Goal: Task Accomplishment & Management: Complete application form

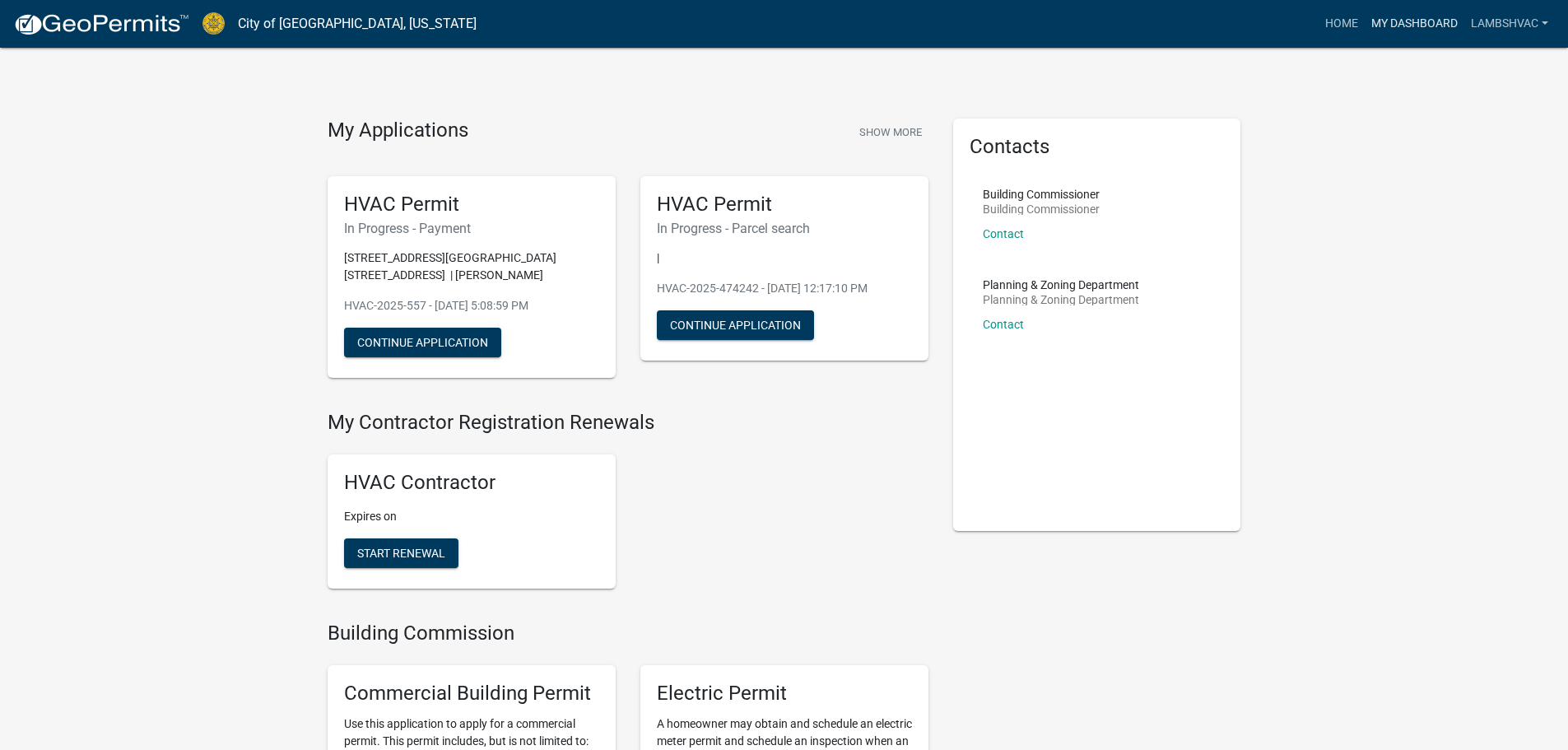
click at [1413, 20] on link "My Dashboard" at bounding box center [1414, 24] width 99 height 32
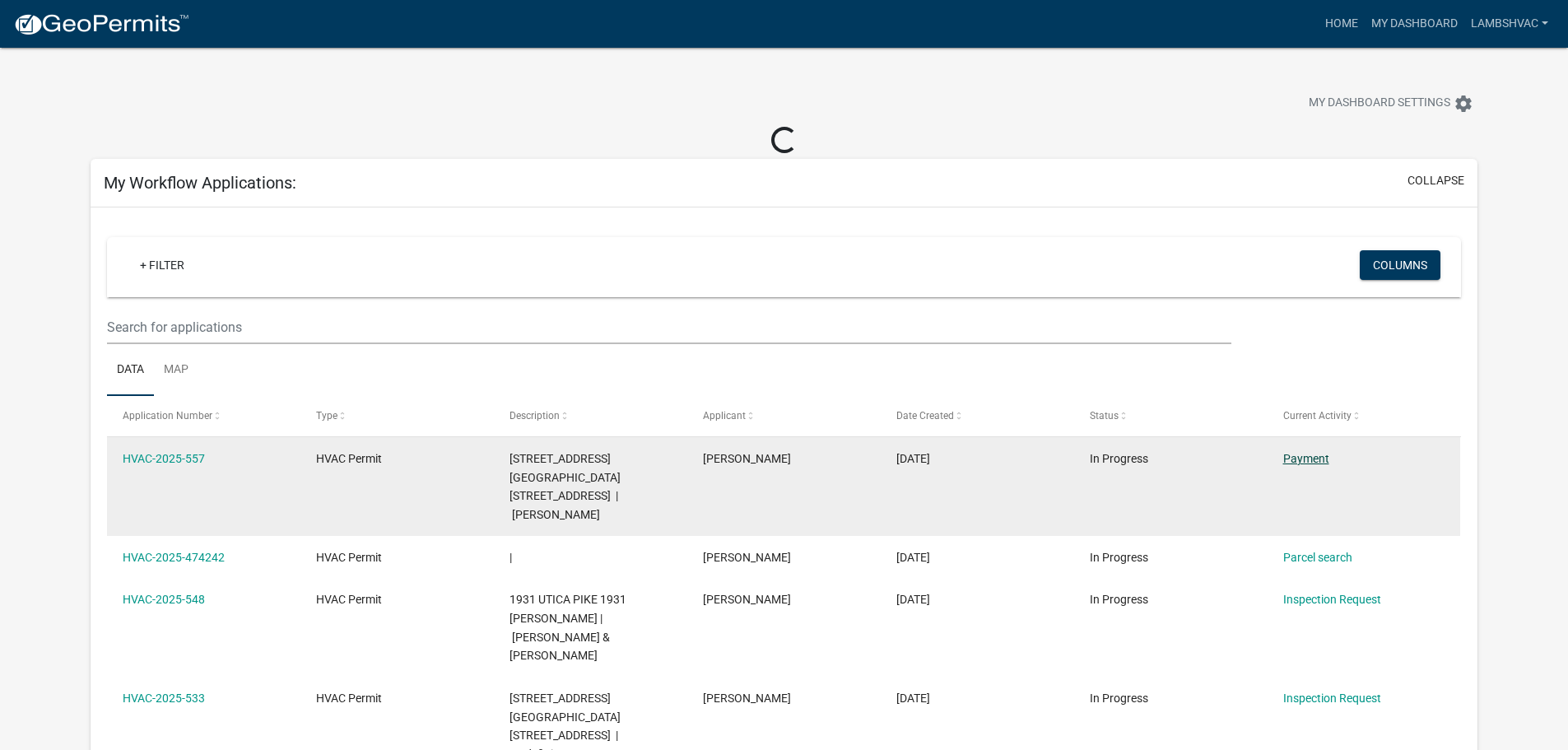
click at [1314, 454] on link "Payment" at bounding box center [1306, 457] width 46 height 13
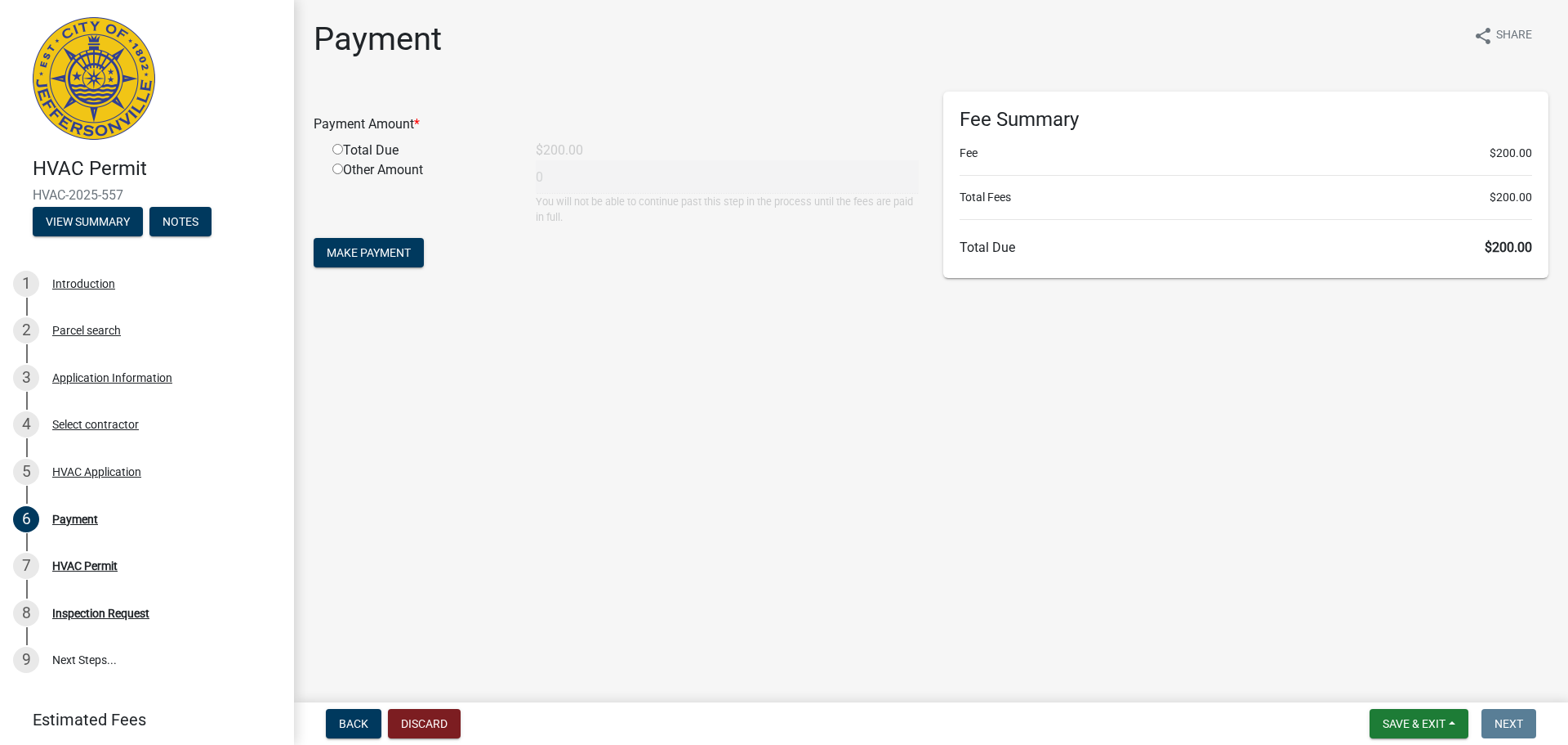
click at [335, 142] on div "Total Due" at bounding box center [422, 151] width 204 height 20
click at [334, 147] on input "radio" at bounding box center [338, 149] width 11 height 11
radio input "true"
type input "200"
click at [373, 246] on span "Make Payment" at bounding box center [368, 252] width 84 height 13
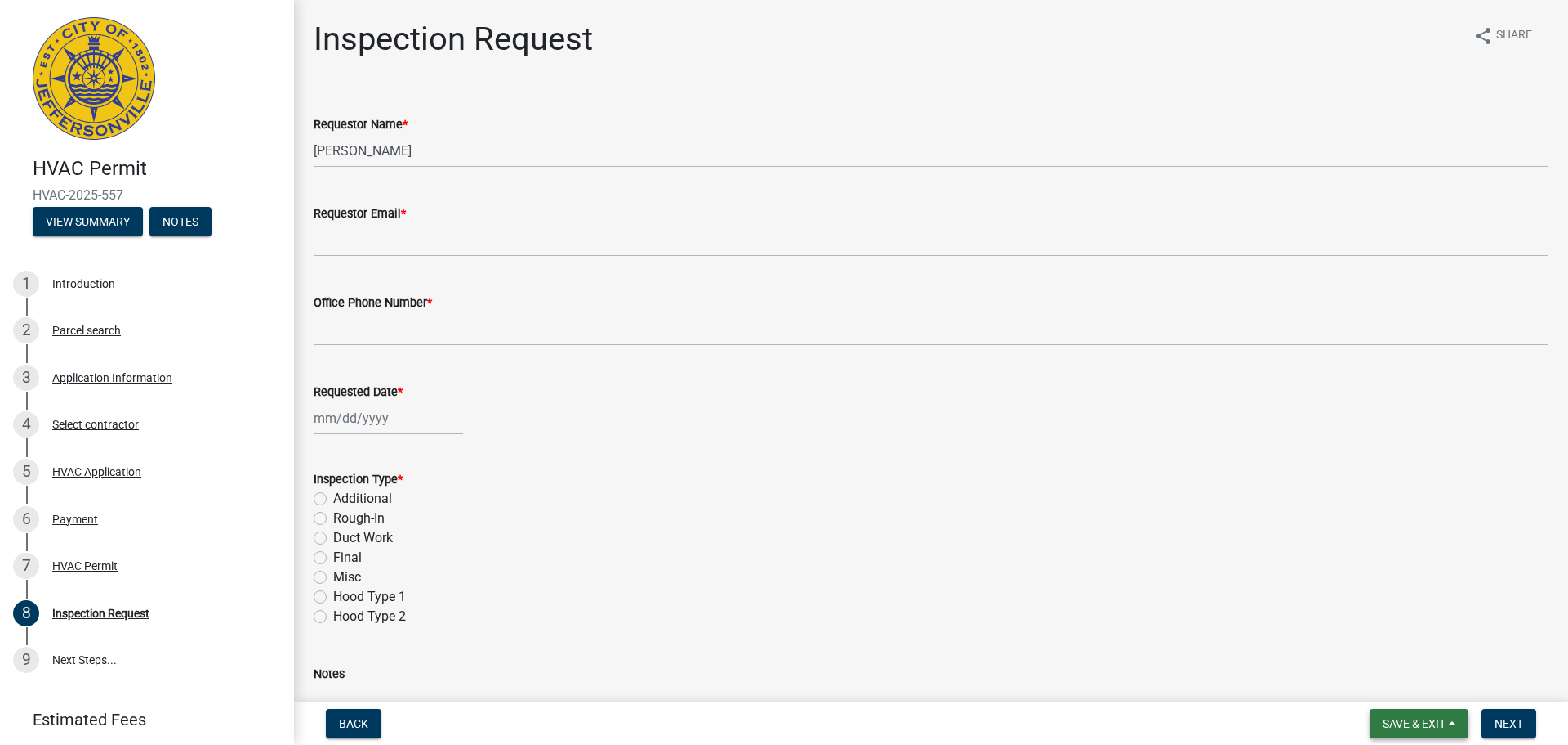
click at [1416, 718] on span "Save & Exit" at bounding box center [1414, 722] width 63 height 13
click at [1387, 688] on button "Save & Exit" at bounding box center [1404, 681] width 131 height 39
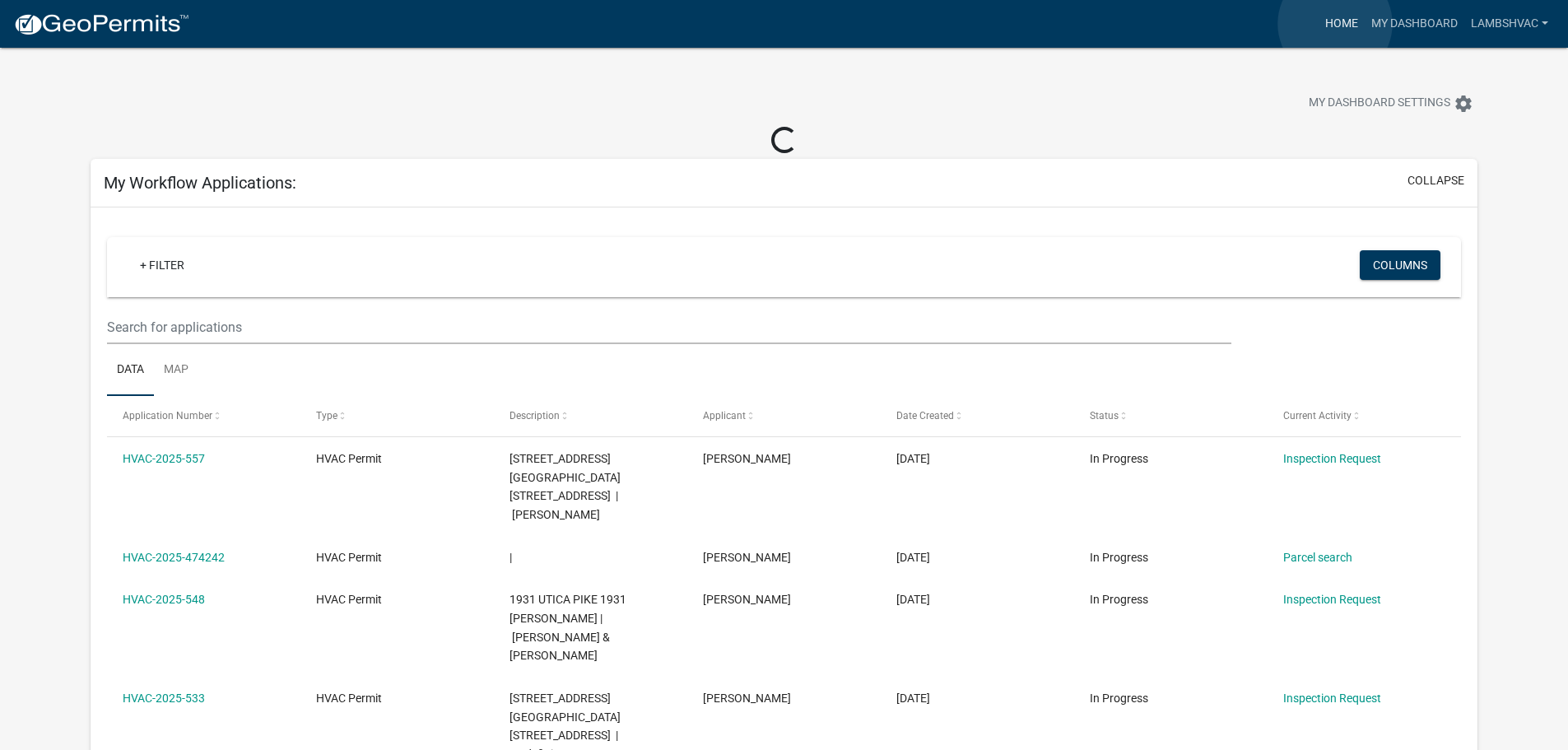
click at [1335, 24] on link "Home" at bounding box center [1342, 24] width 46 height 32
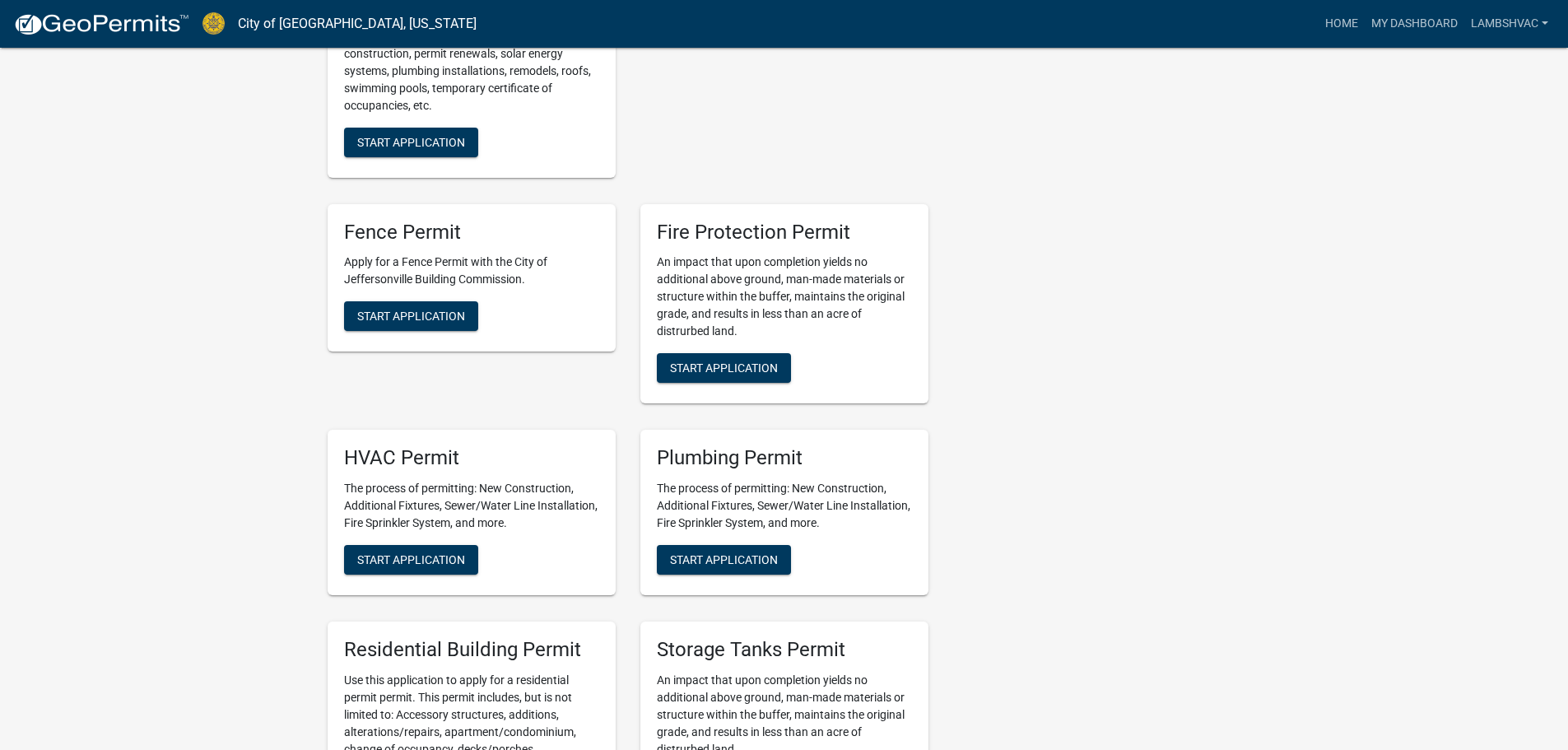
scroll to position [822, 0]
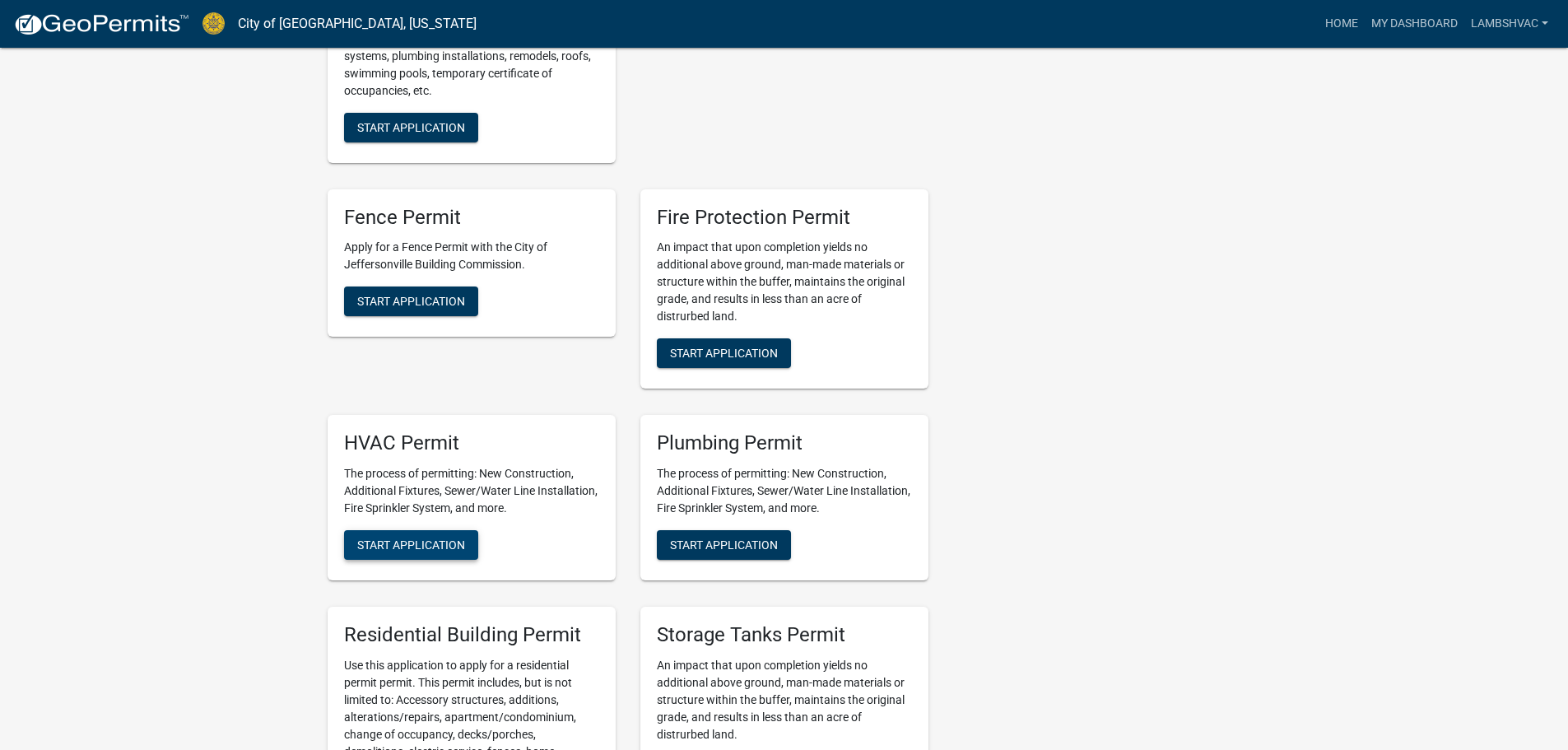
click at [449, 548] on span "Start Application" at bounding box center [411, 544] width 108 height 13
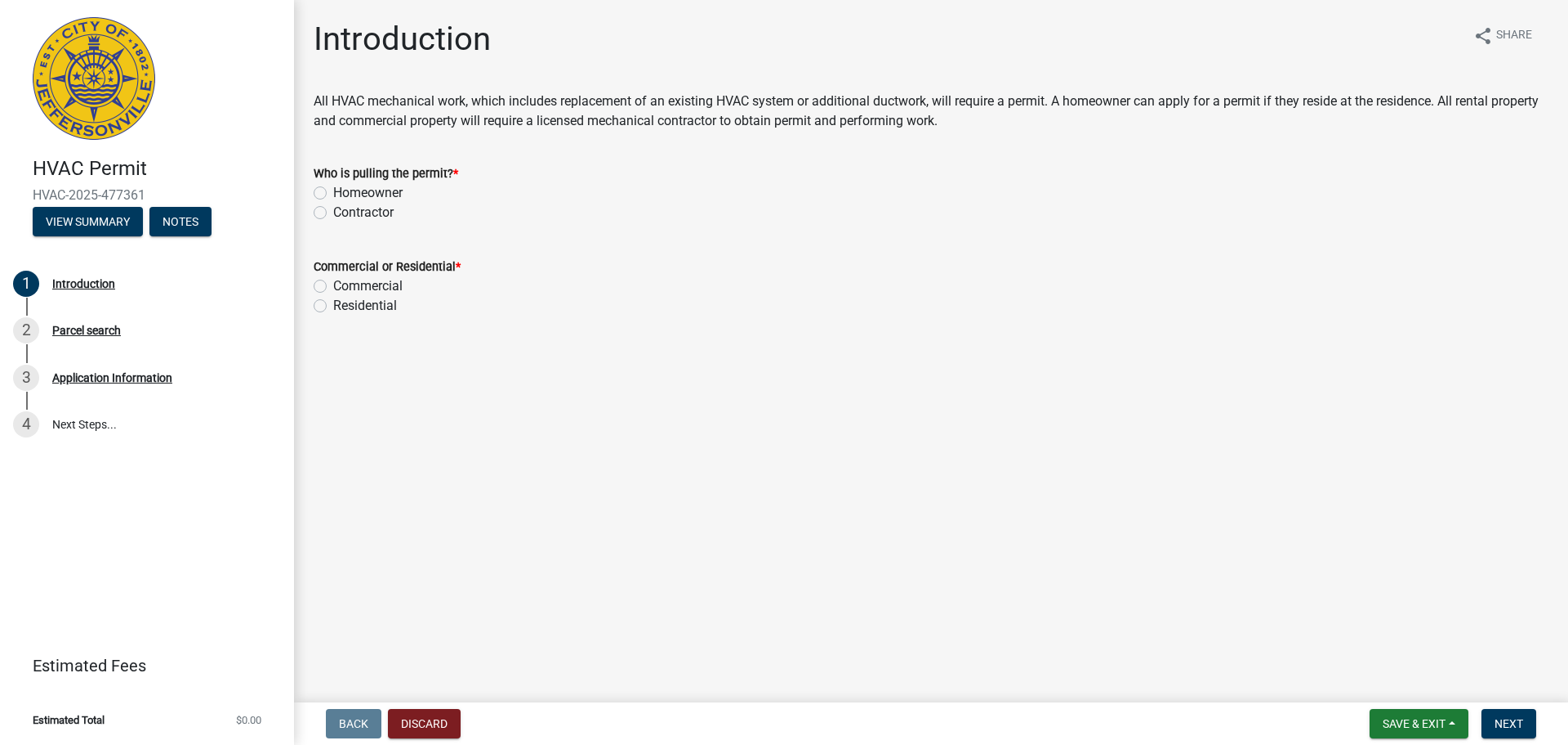
click at [333, 209] on label "Contractor" at bounding box center [362, 213] width 60 height 20
click at [333, 209] on input "Contractor" at bounding box center [338, 208] width 11 height 11
radio input "true"
click at [333, 308] on label "Residential" at bounding box center [364, 305] width 64 height 20
click at [333, 306] on input "Residential" at bounding box center [338, 301] width 11 height 11
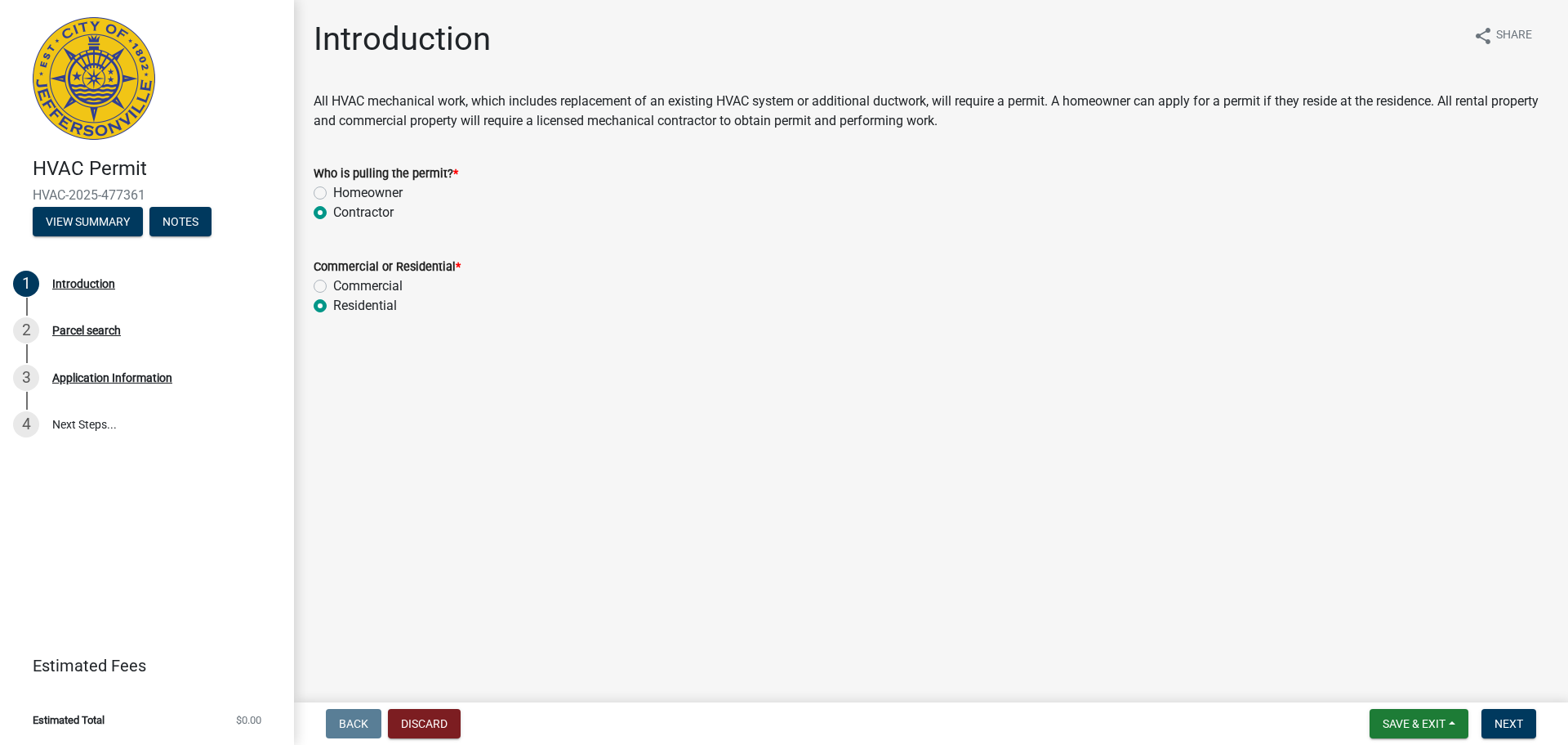
radio input "true"
click at [1521, 723] on span "Next" at bounding box center [1509, 722] width 29 height 13
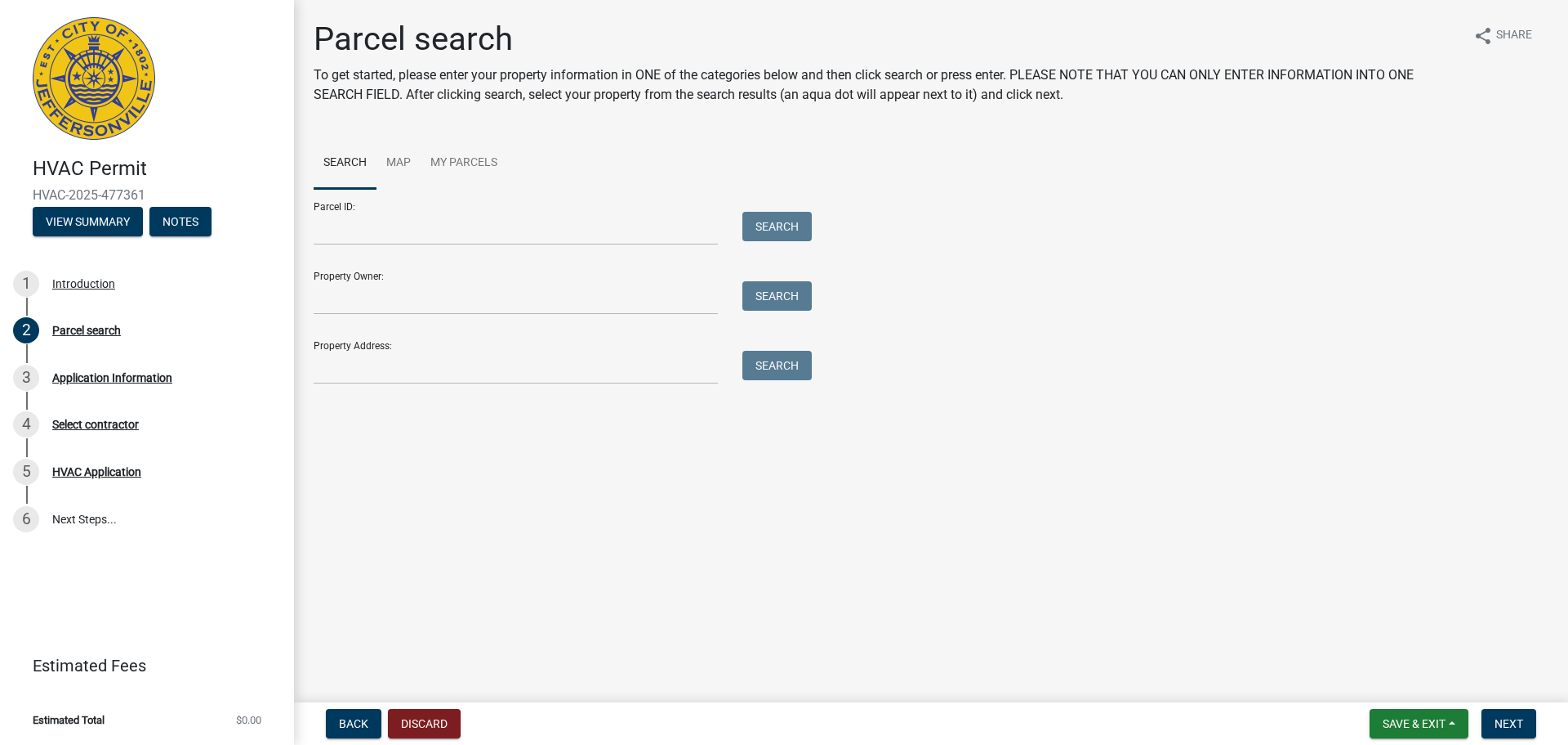
click at [462, 390] on div "Parcel search To get started, please enter your property information in ONE of …" at bounding box center [931, 209] width 1260 height 379
drag, startPoint x: 473, startPoint y: 376, endPoint x: 462, endPoint y: 373, distance: 11.4
click at [473, 376] on input "Property Address:" at bounding box center [515, 368] width 405 height 34
type input "1931 Utica Pike"
click at [804, 368] on button "Search" at bounding box center [777, 366] width 69 height 30
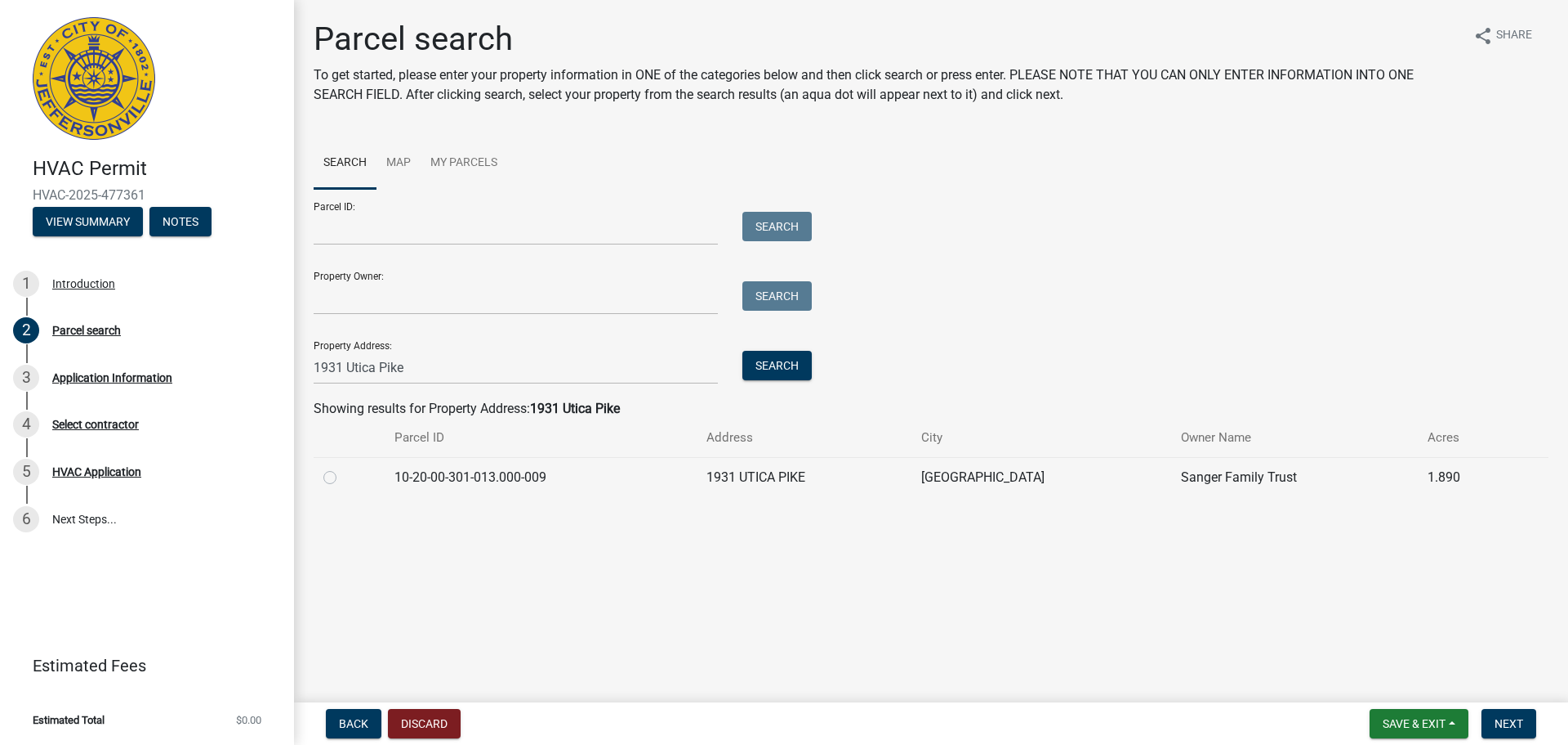
click at [343, 467] on label at bounding box center [343, 467] width 0 height 0
click at [343, 477] on input "radio" at bounding box center [348, 472] width 11 height 11
radio input "true"
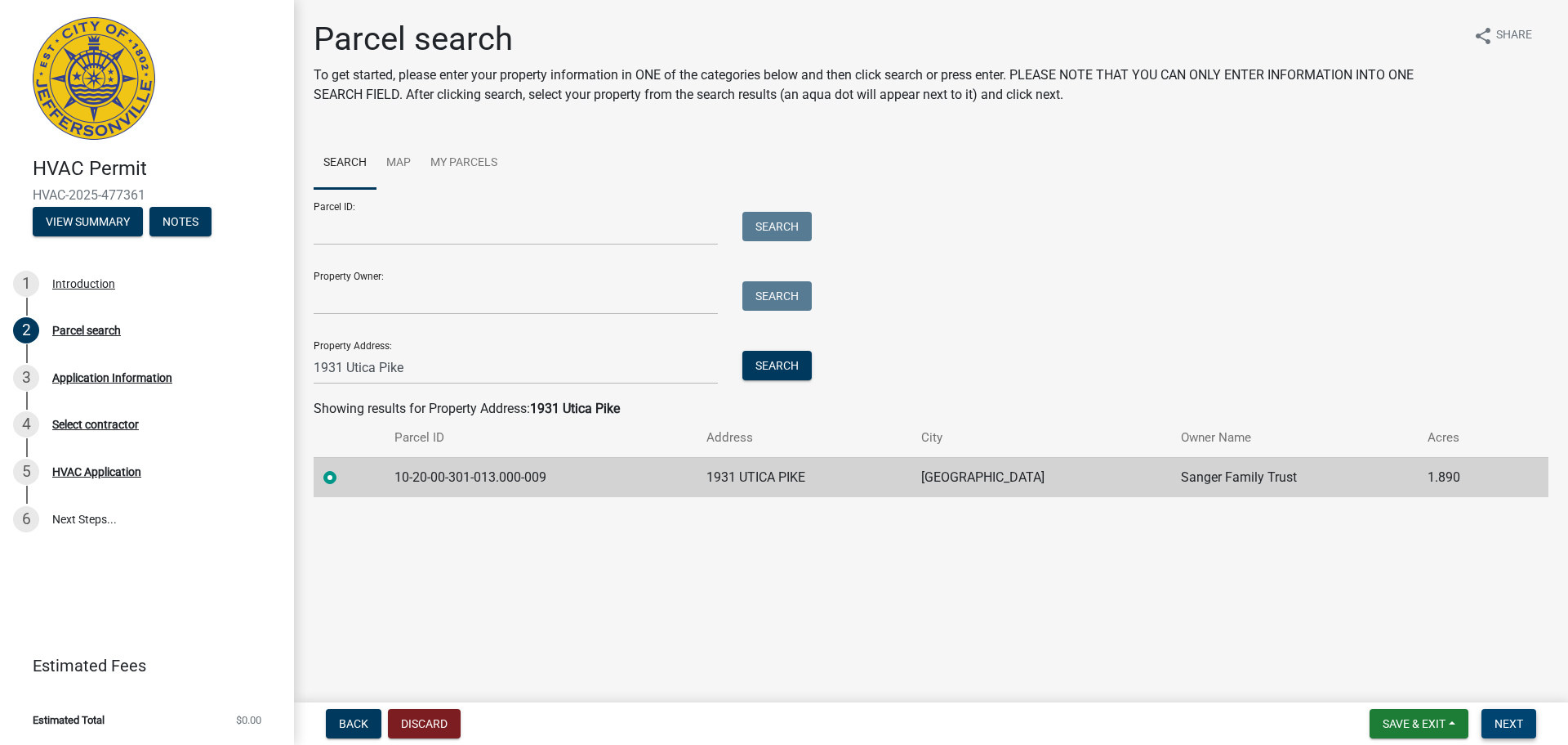
click at [1510, 726] on span "Next" at bounding box center [1509, 722] width 29 height 13
click at [1520, 727] on span "Next" at bounding box center [1509, 722] width 29 height 13
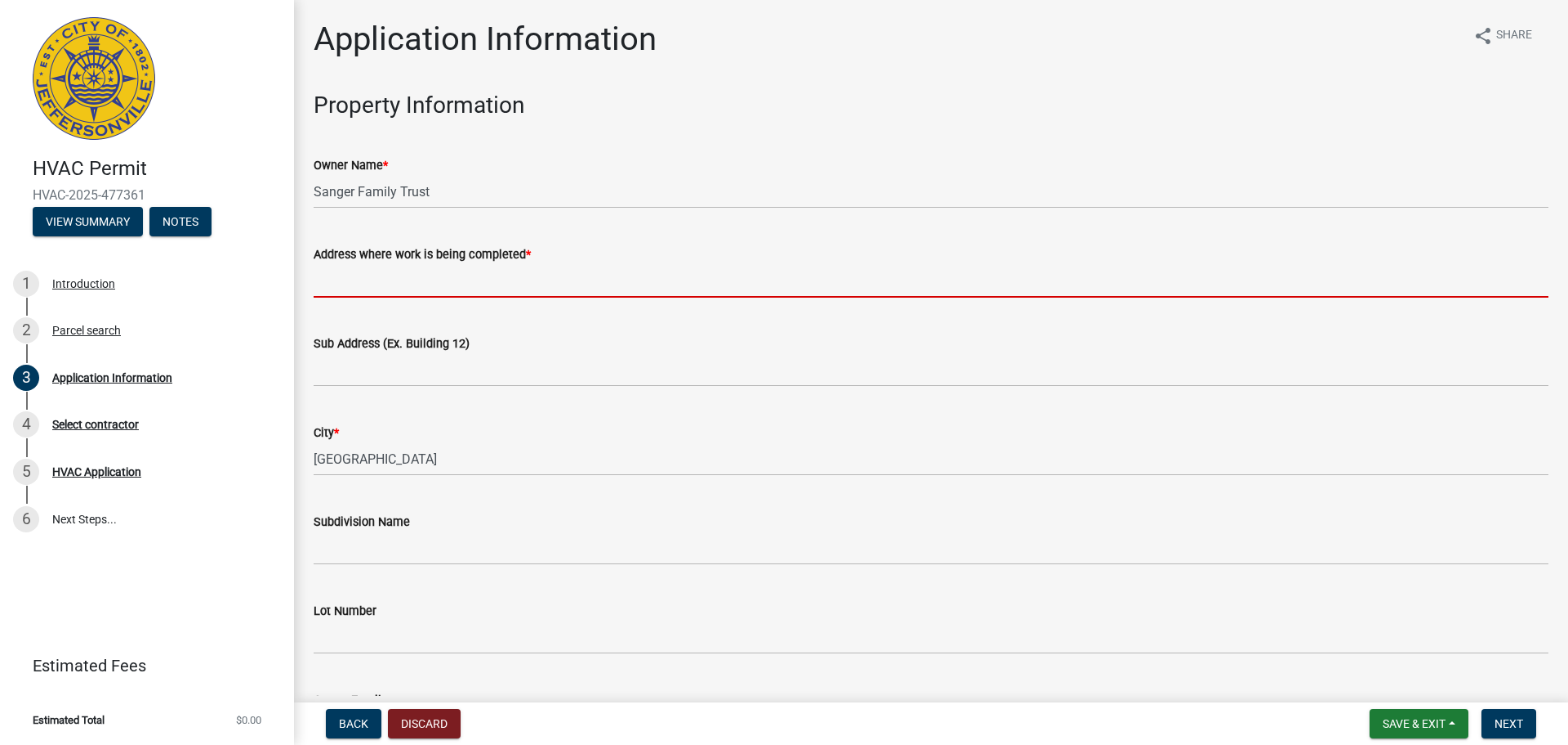
click at [371, 273] on input "Address where work is being completed *" at bounding box center [931, 281] width 1235 height 34
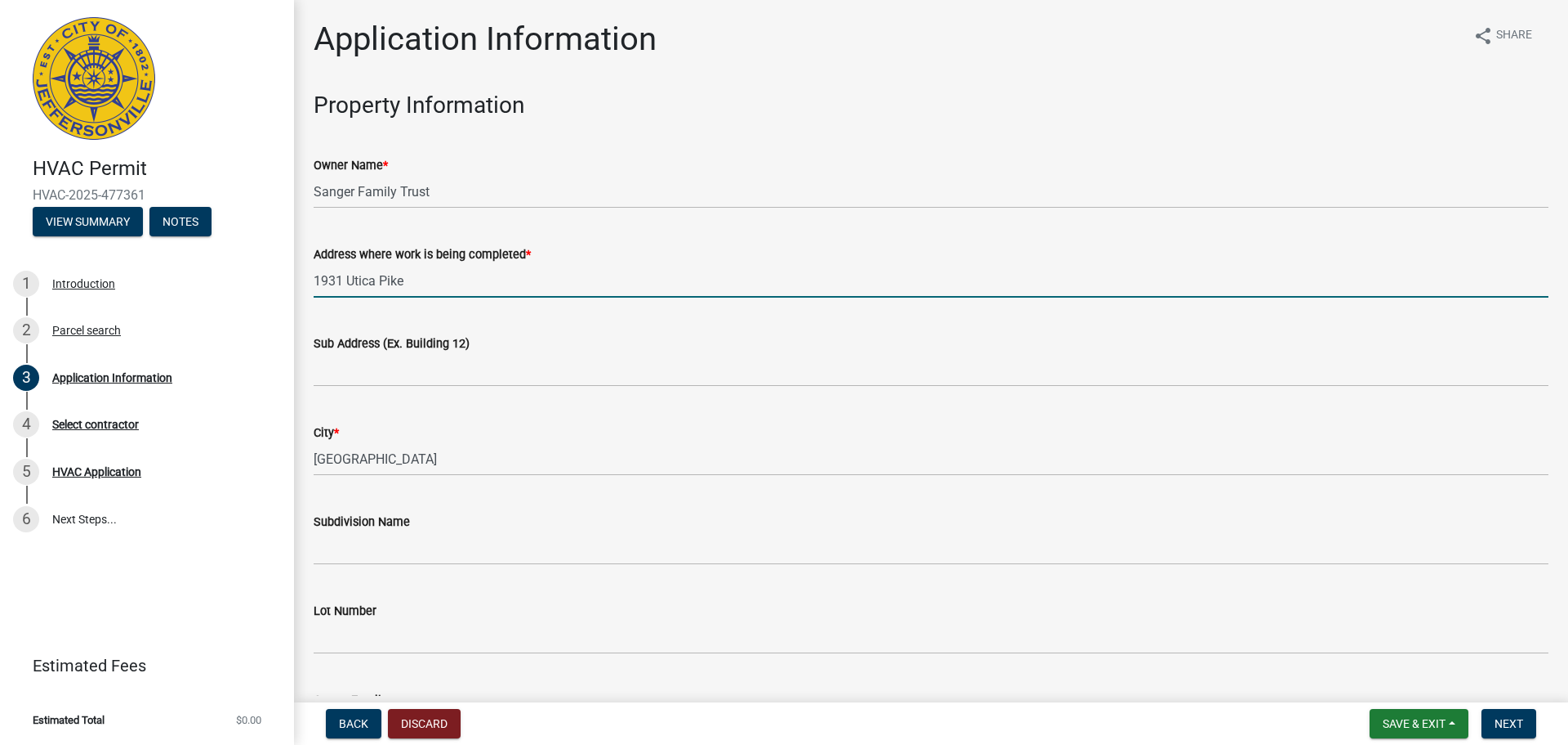
type input "1931 Utica Pike"
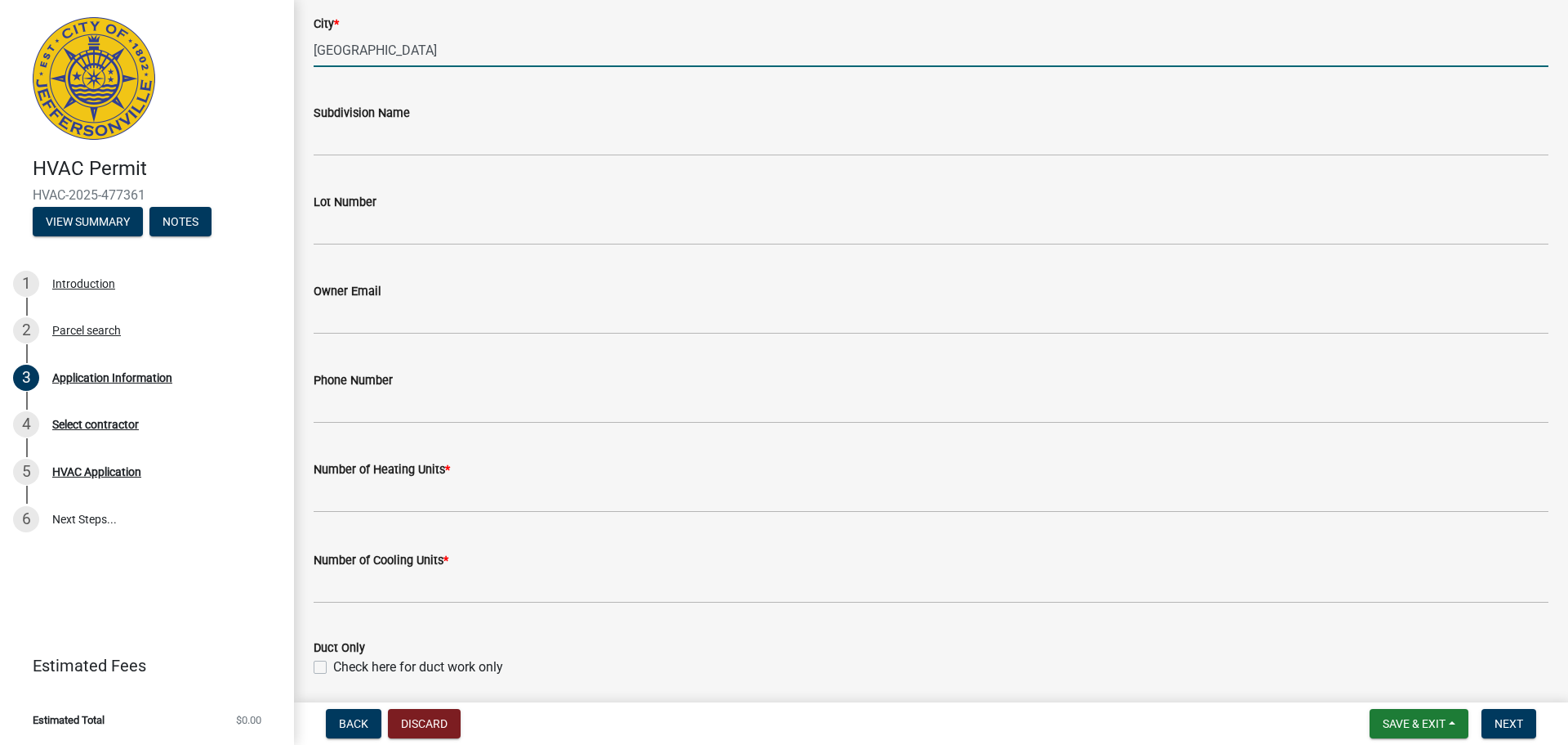
scroll to position [573, 0]
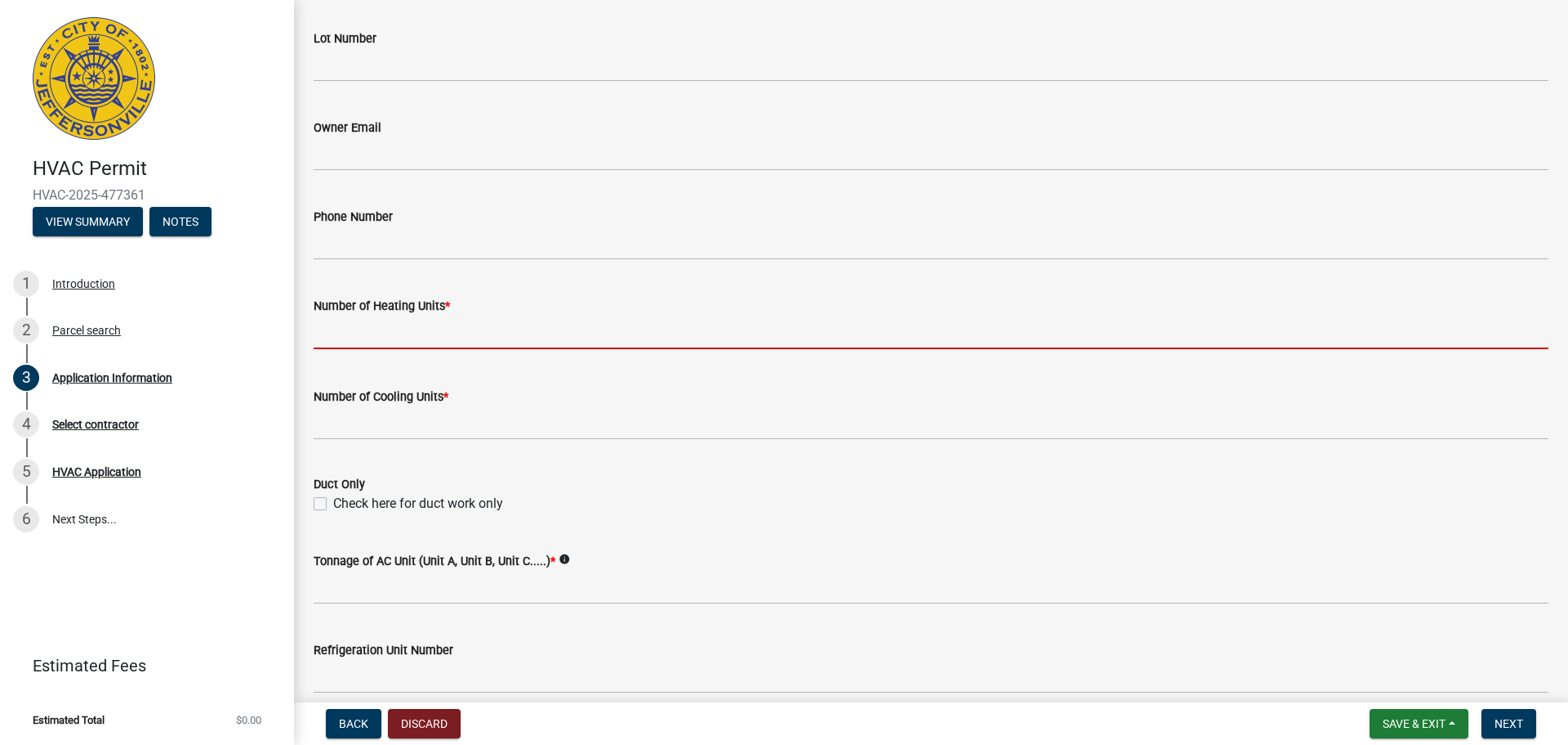
click at [378, 328] on input "text" at bounding box center [931, 332] width 1235 height 34
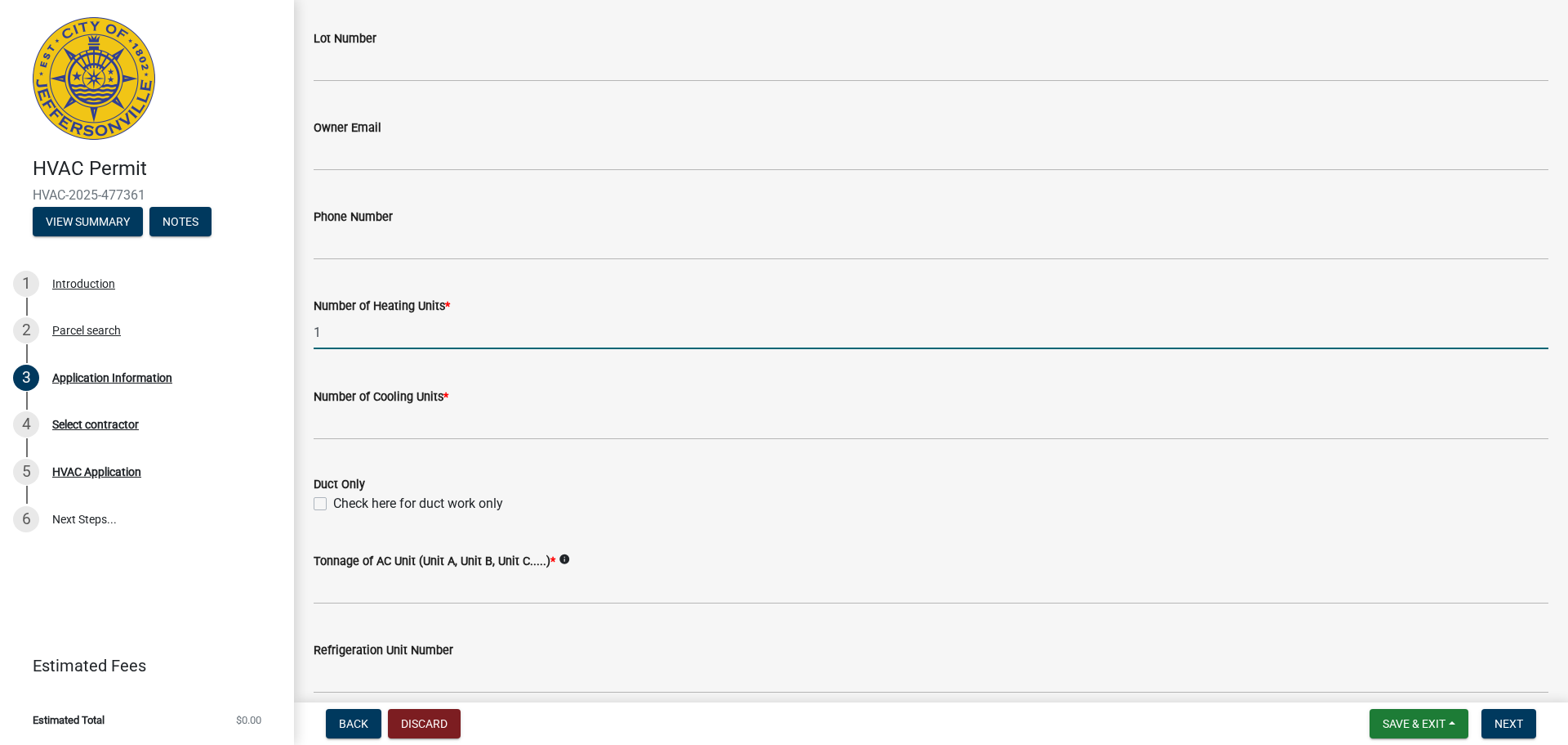
type input "1"
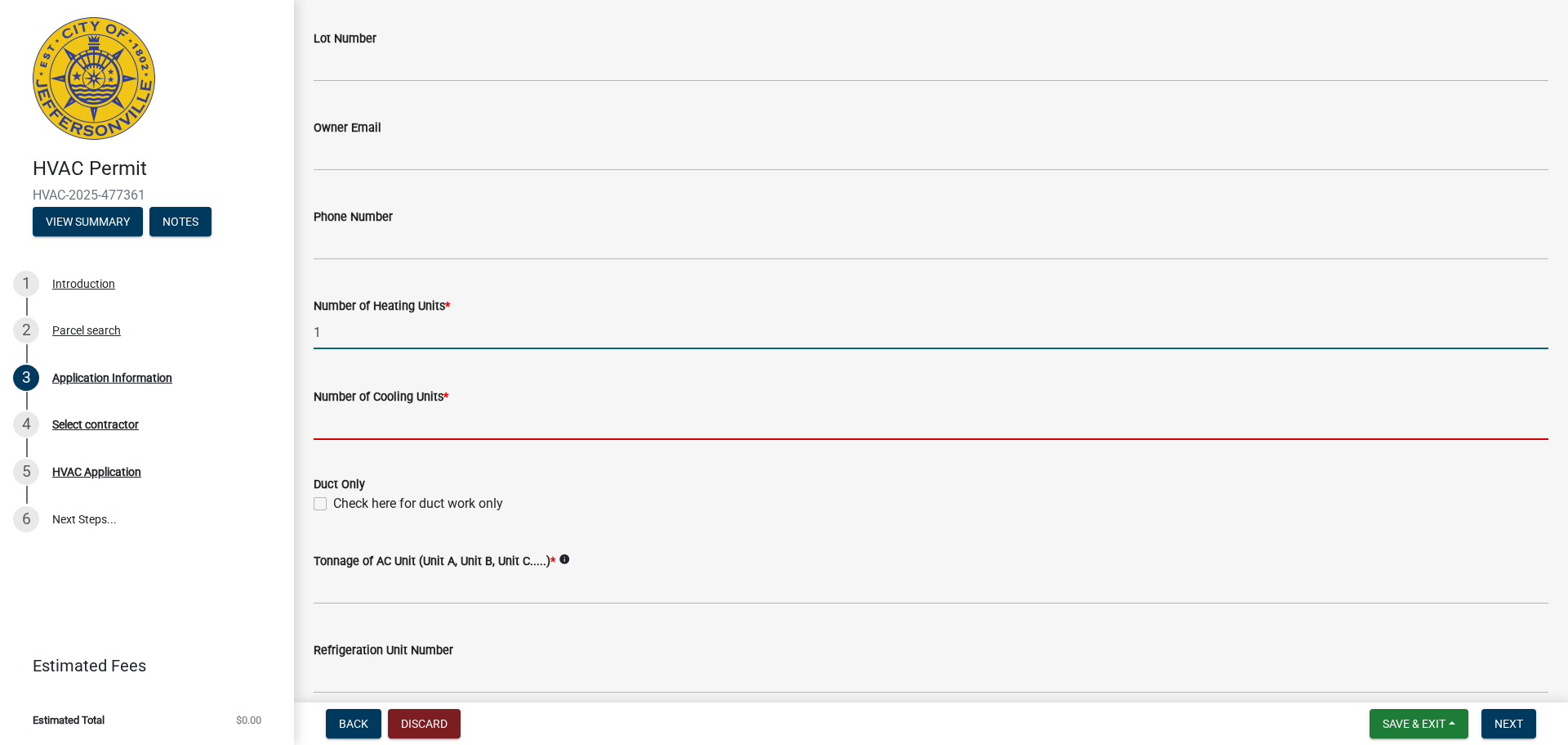
click at [391, 415] on input "text" at bounding box center [931, 423] width 1235 height 34
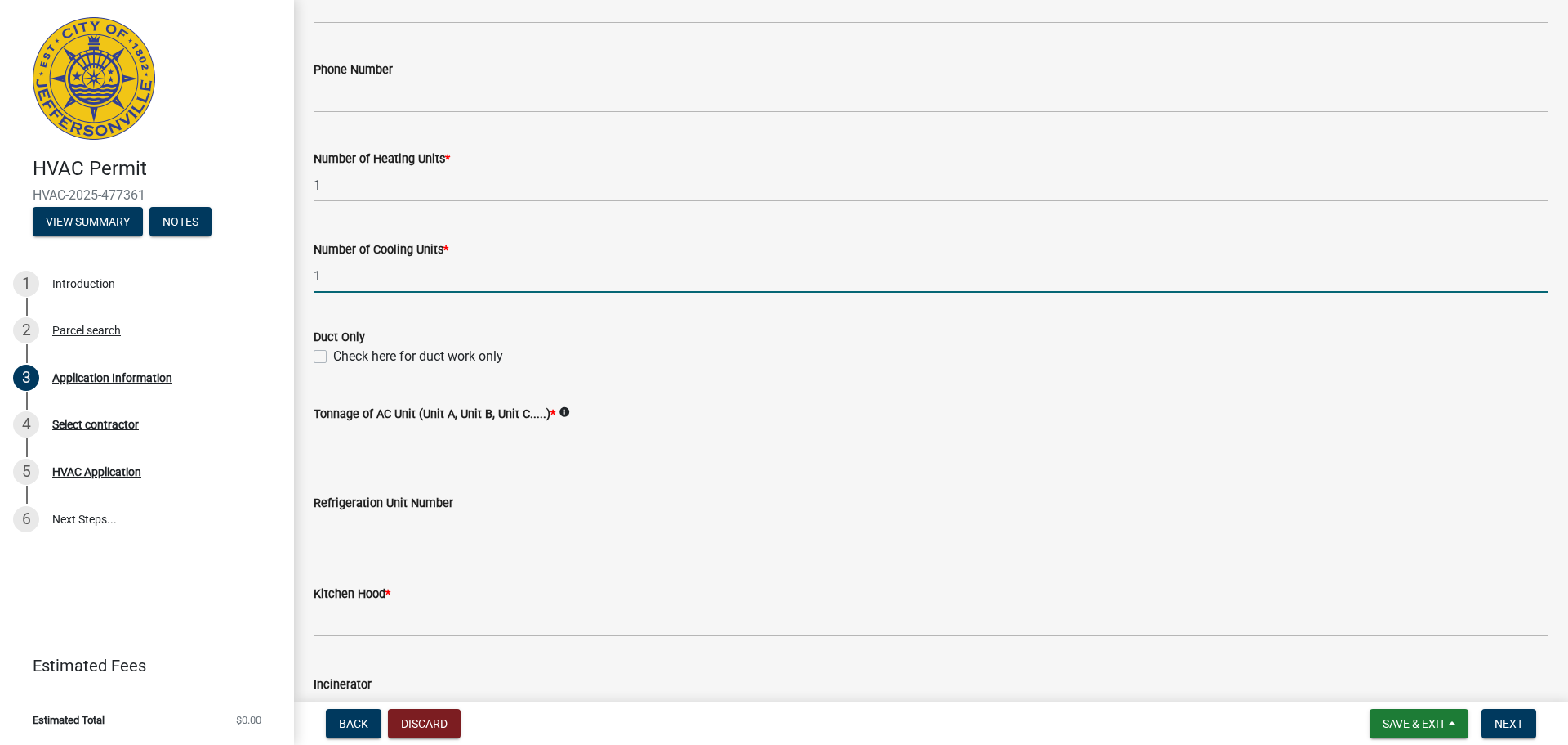
scroll to position [735, 0]
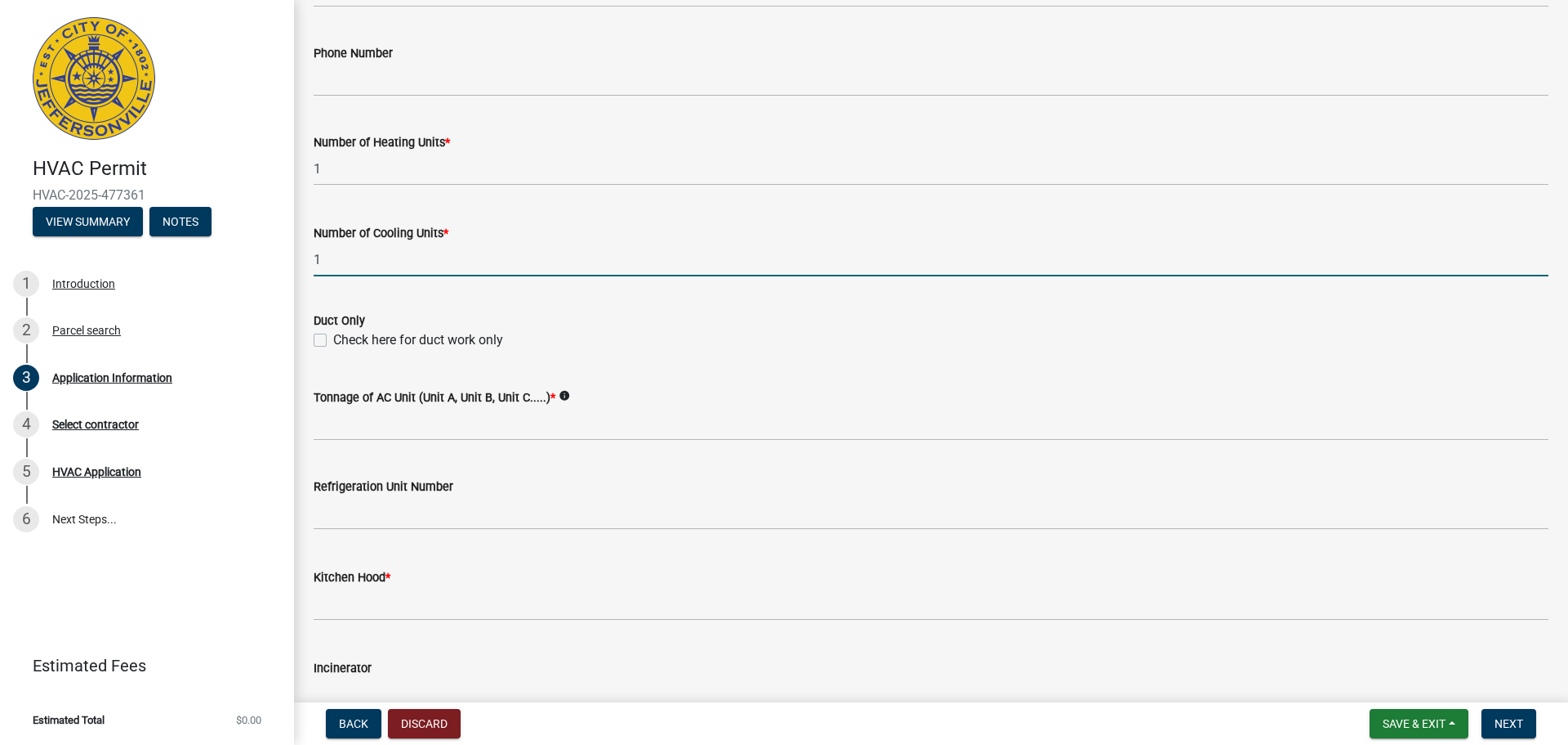
type input "1"
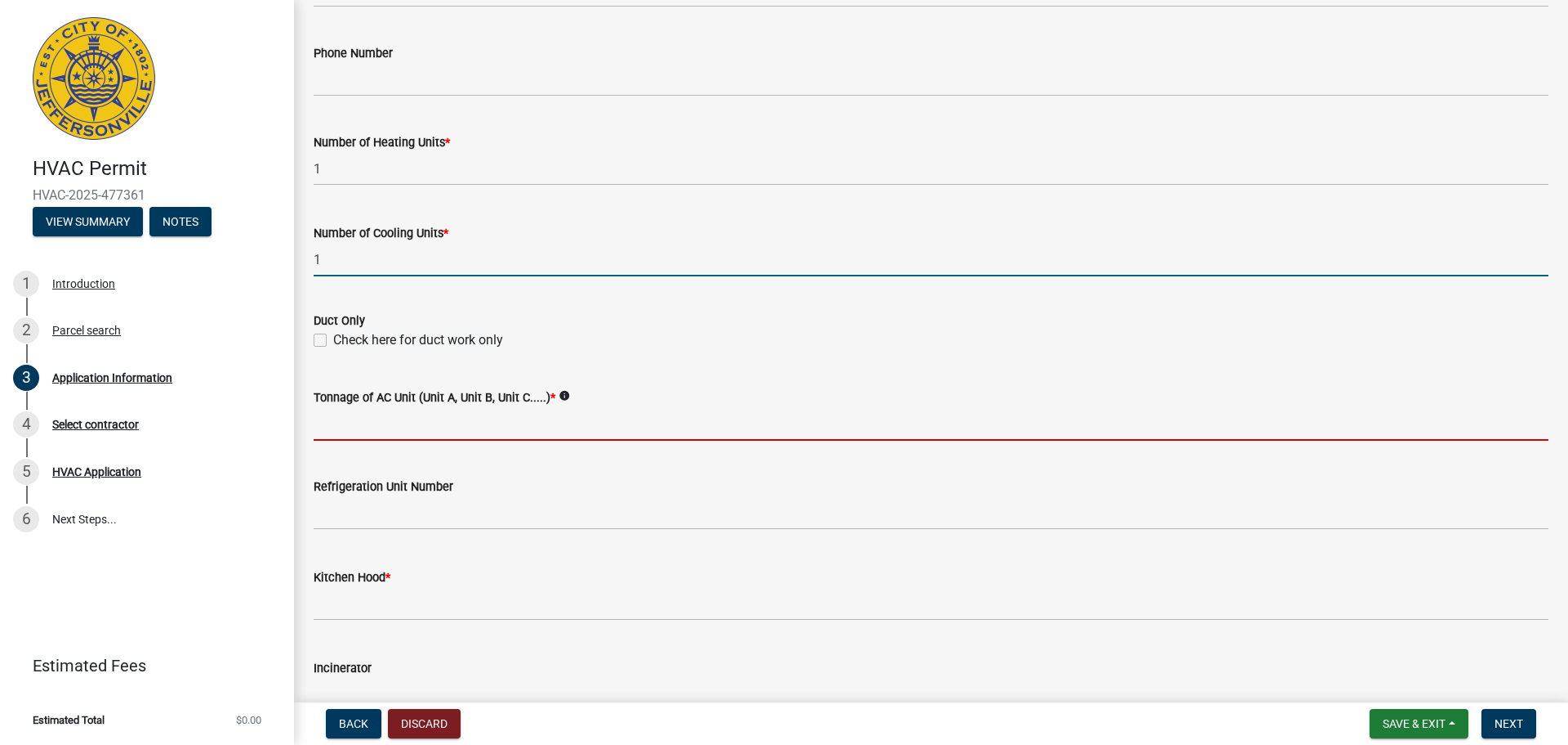
click at [370, 428] on input "Tonnage of AC Unit (Unit A, Unit B, Unit C.....) *" at bounding box center [931, 424] width 1235 height 34
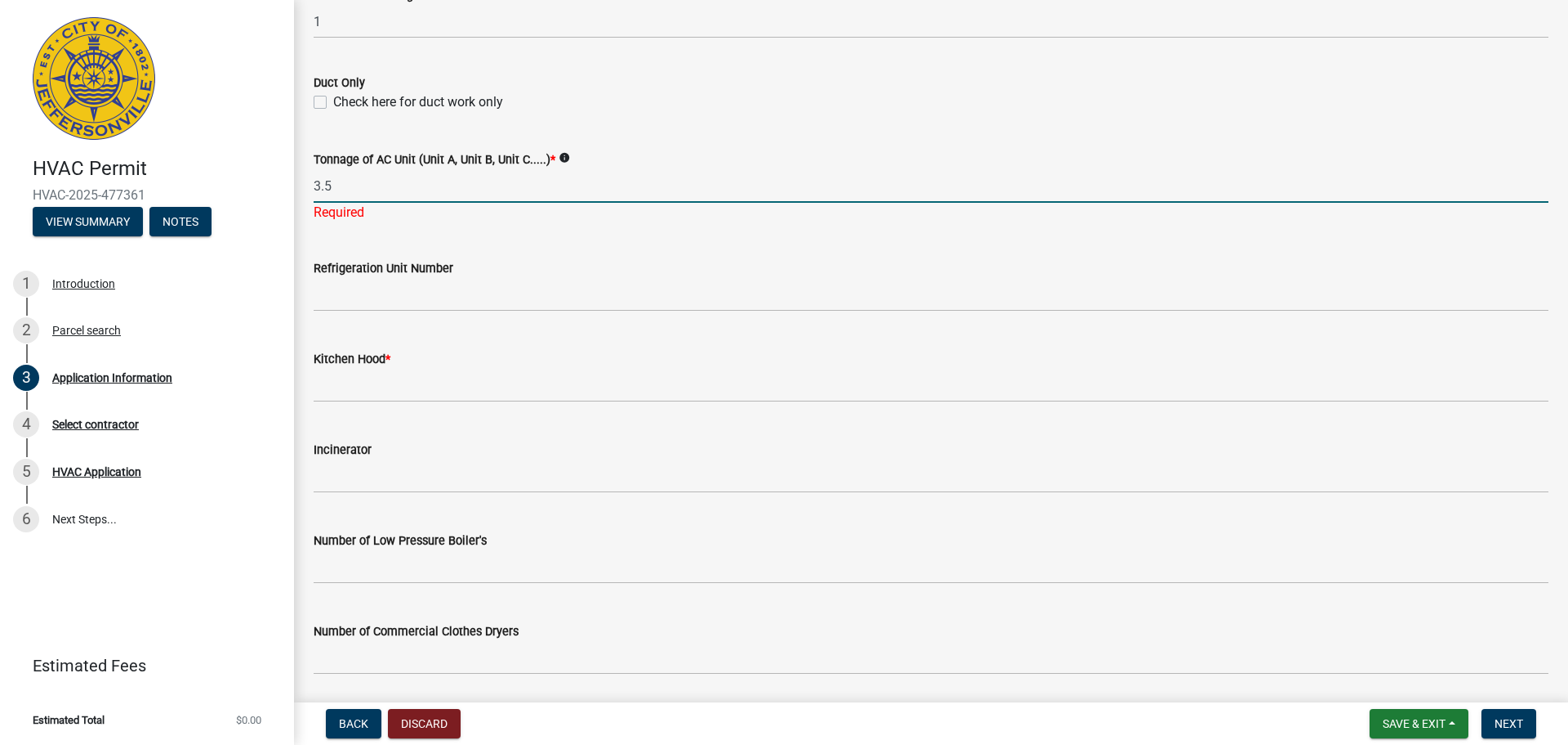
scroll to position [981, 0]
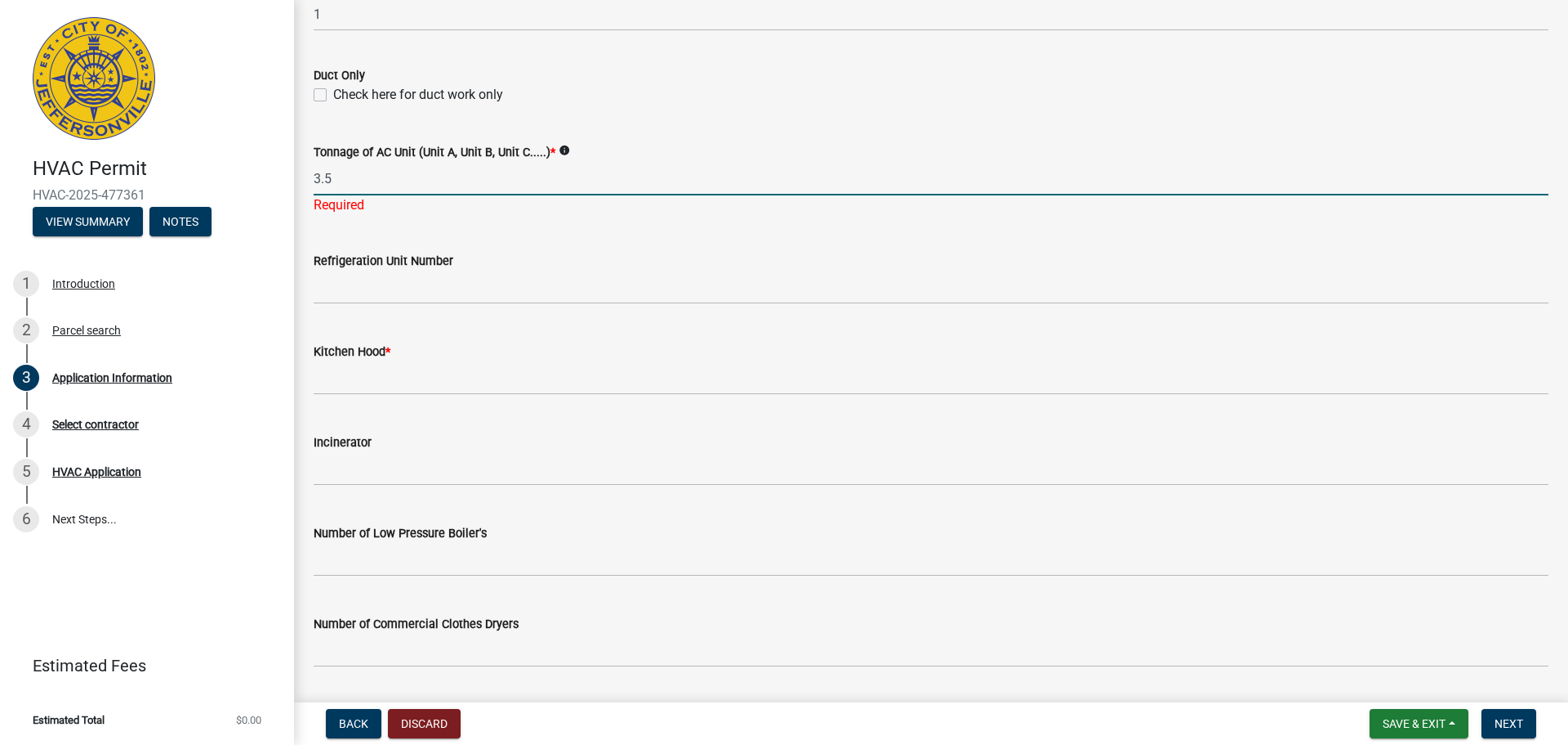
type input "3.5"
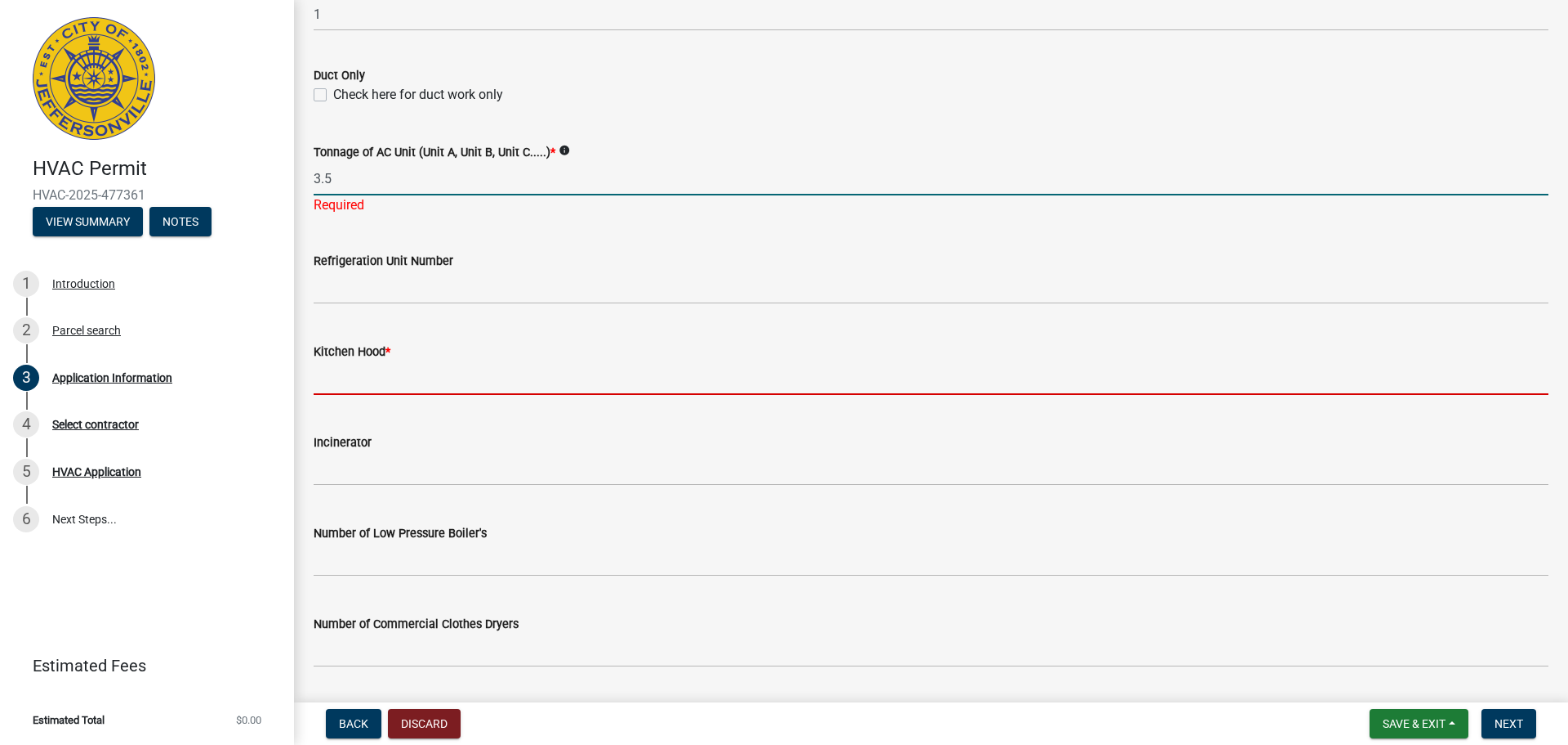
click at [412, 377] on wm-data-entity-input "Kitchen Hood *" at bounding box center [931, 364] width 1235 height 91
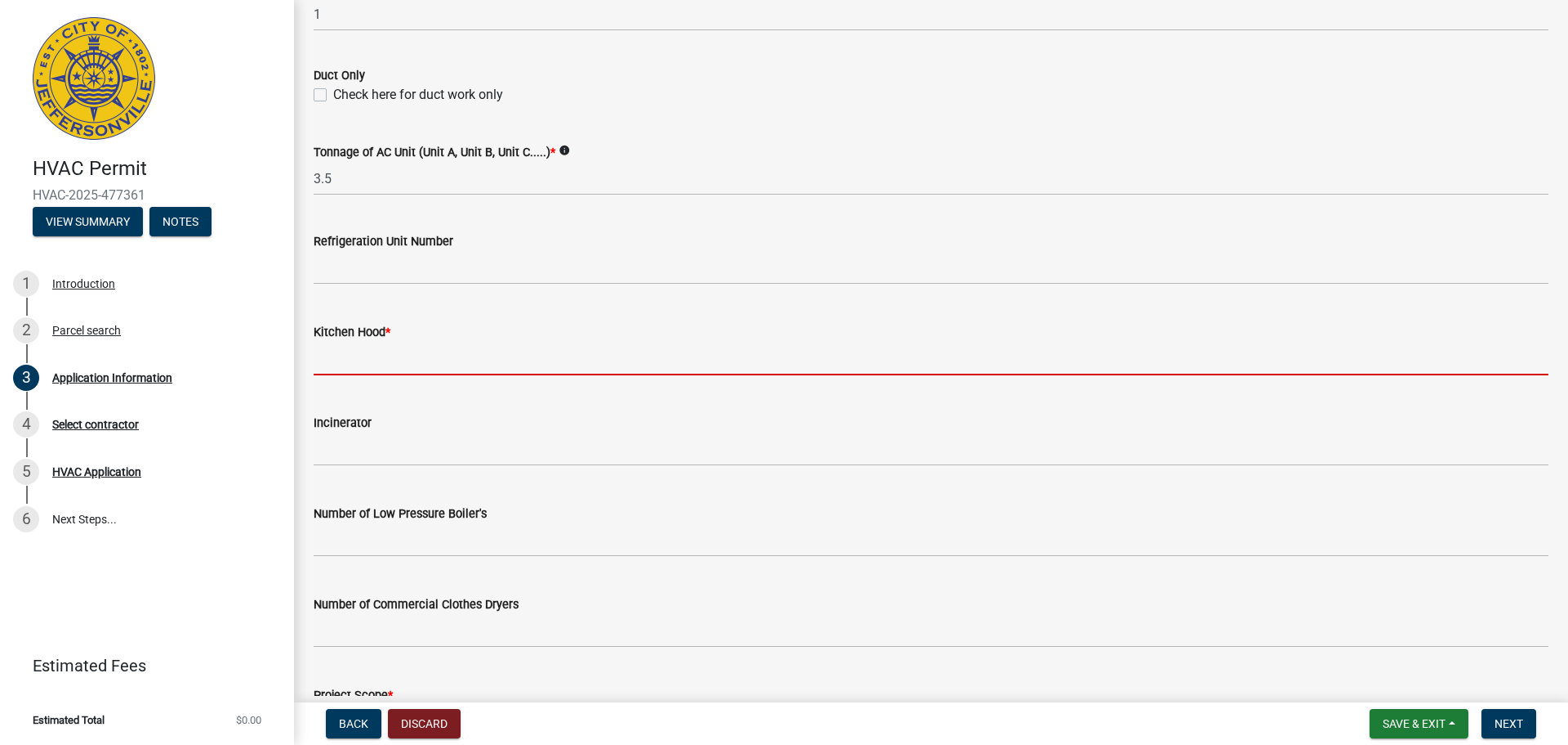
type input "0"
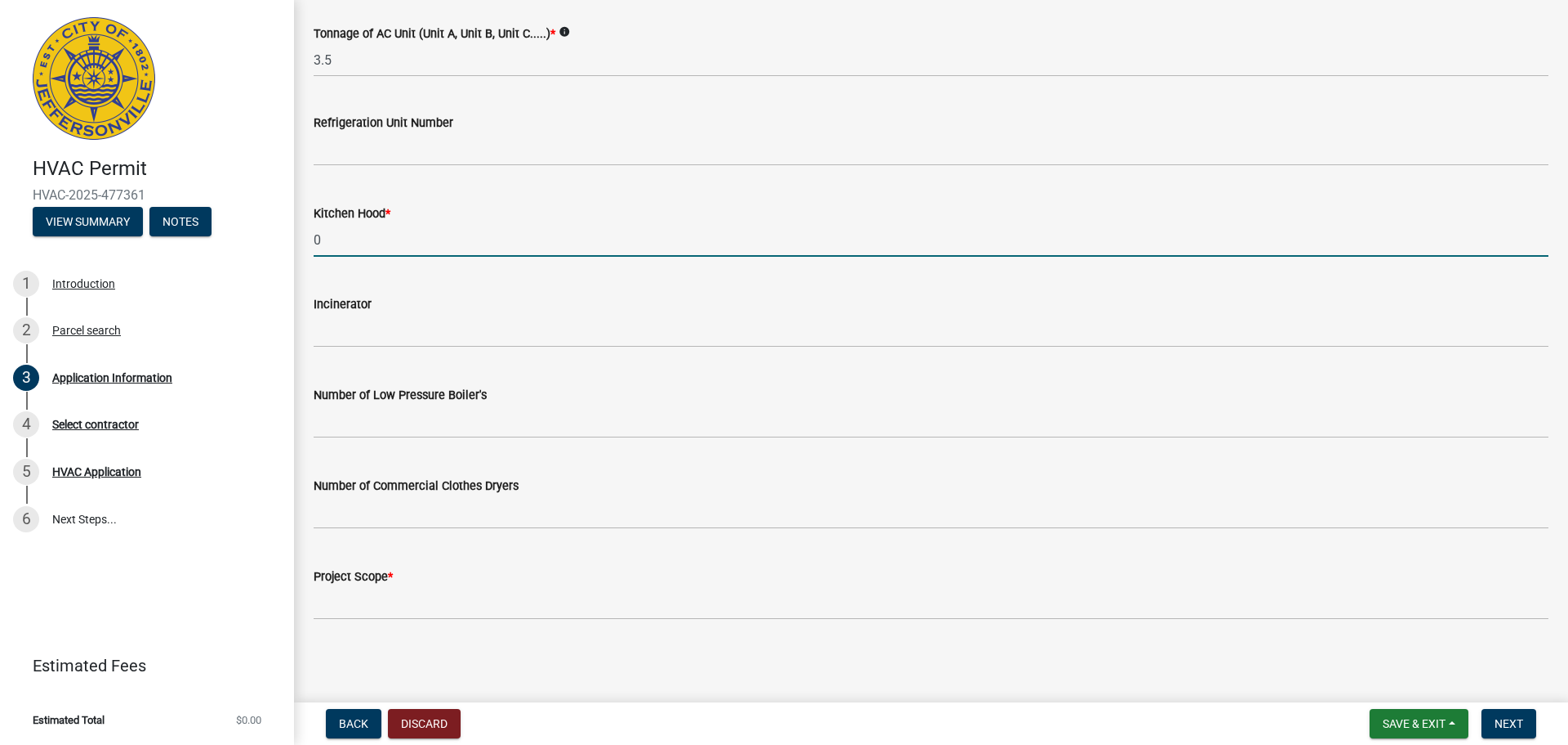
scroll to position [1100, 0]
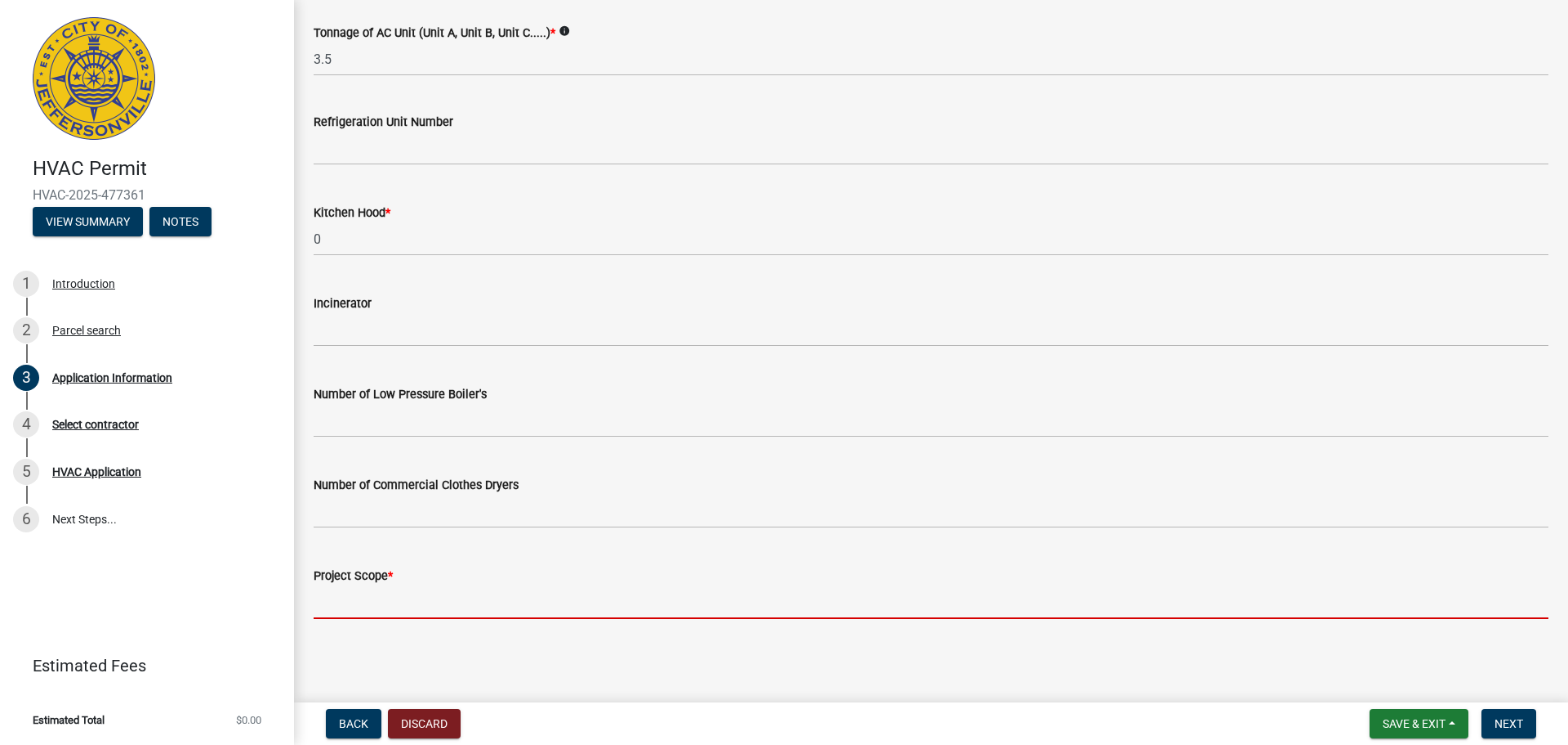
click at [438, 593] on input "Project Scope *" at bounding box center [931, 602] width 1235 height 34
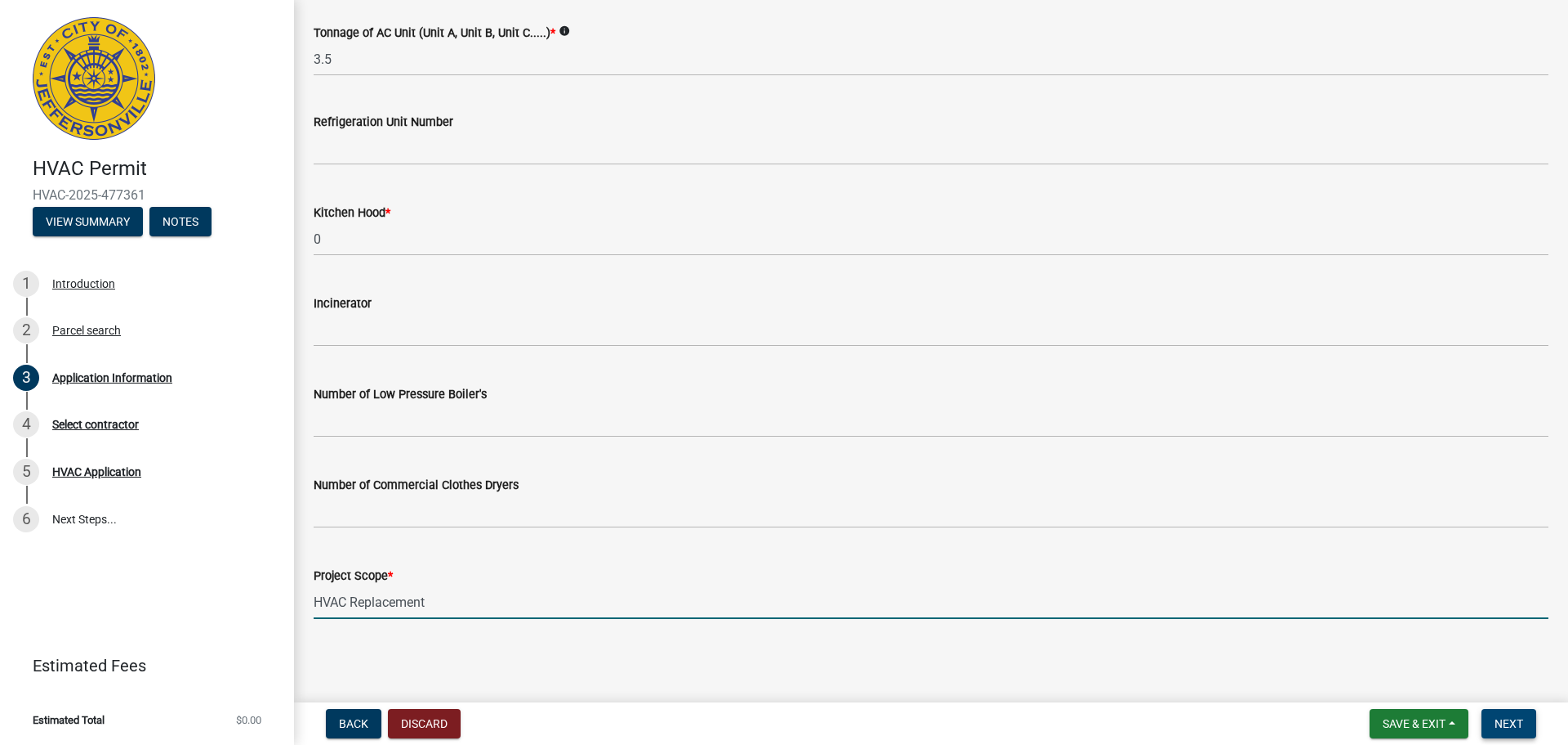
type input "HVAC Replacement"
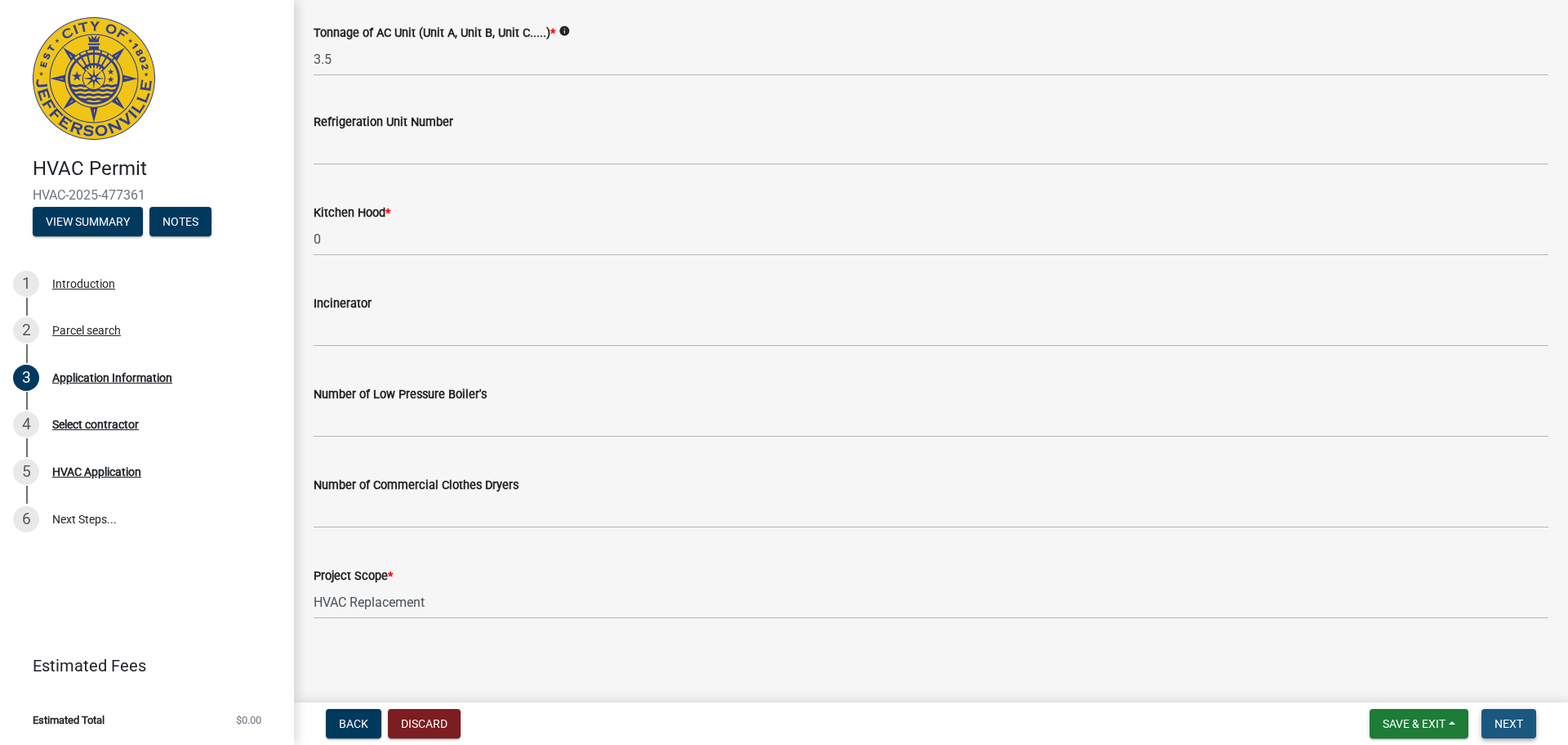
click at [1505, 723] on span "Next" at bounding box center [1509, 722] width 29 height 13
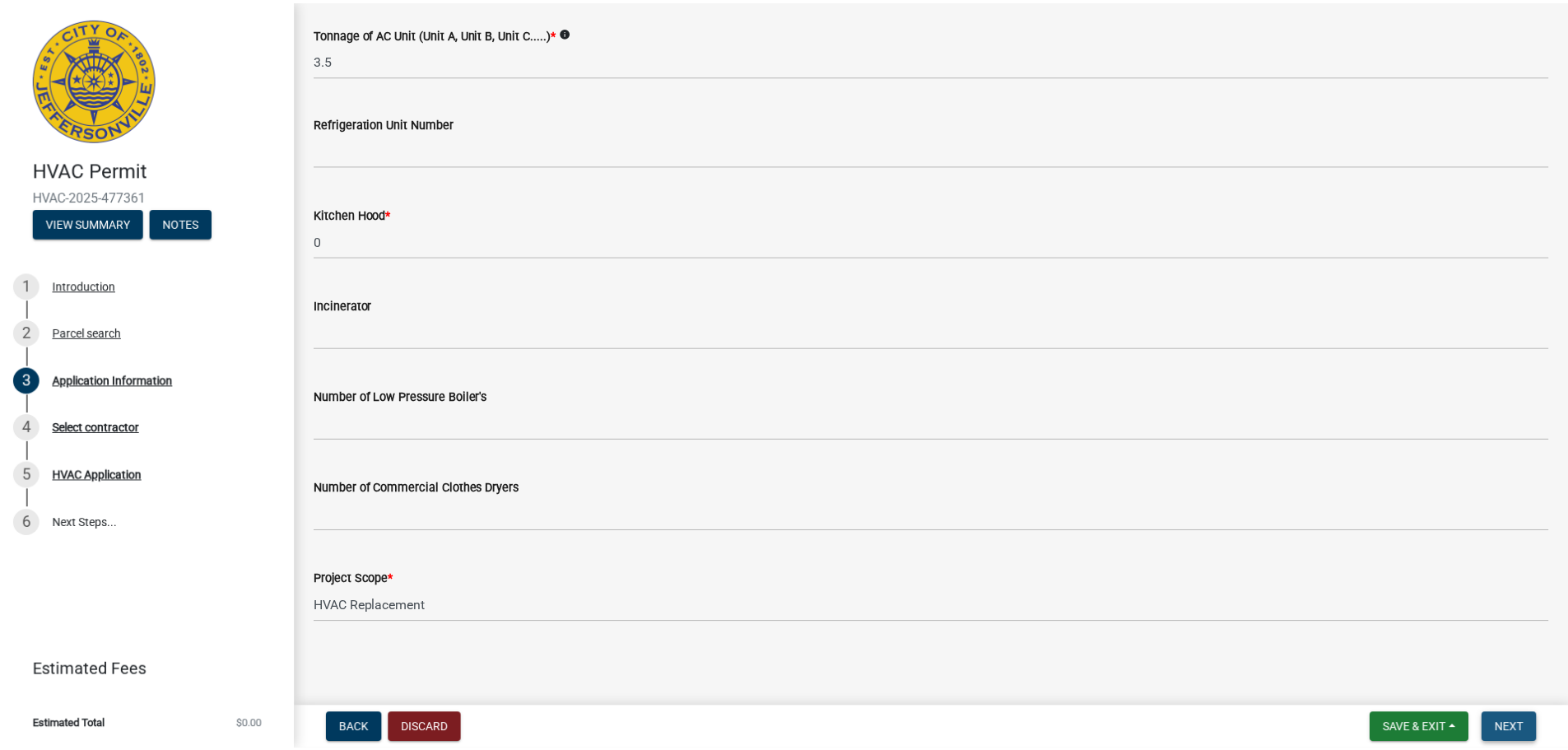
scroll to position [0, 0]
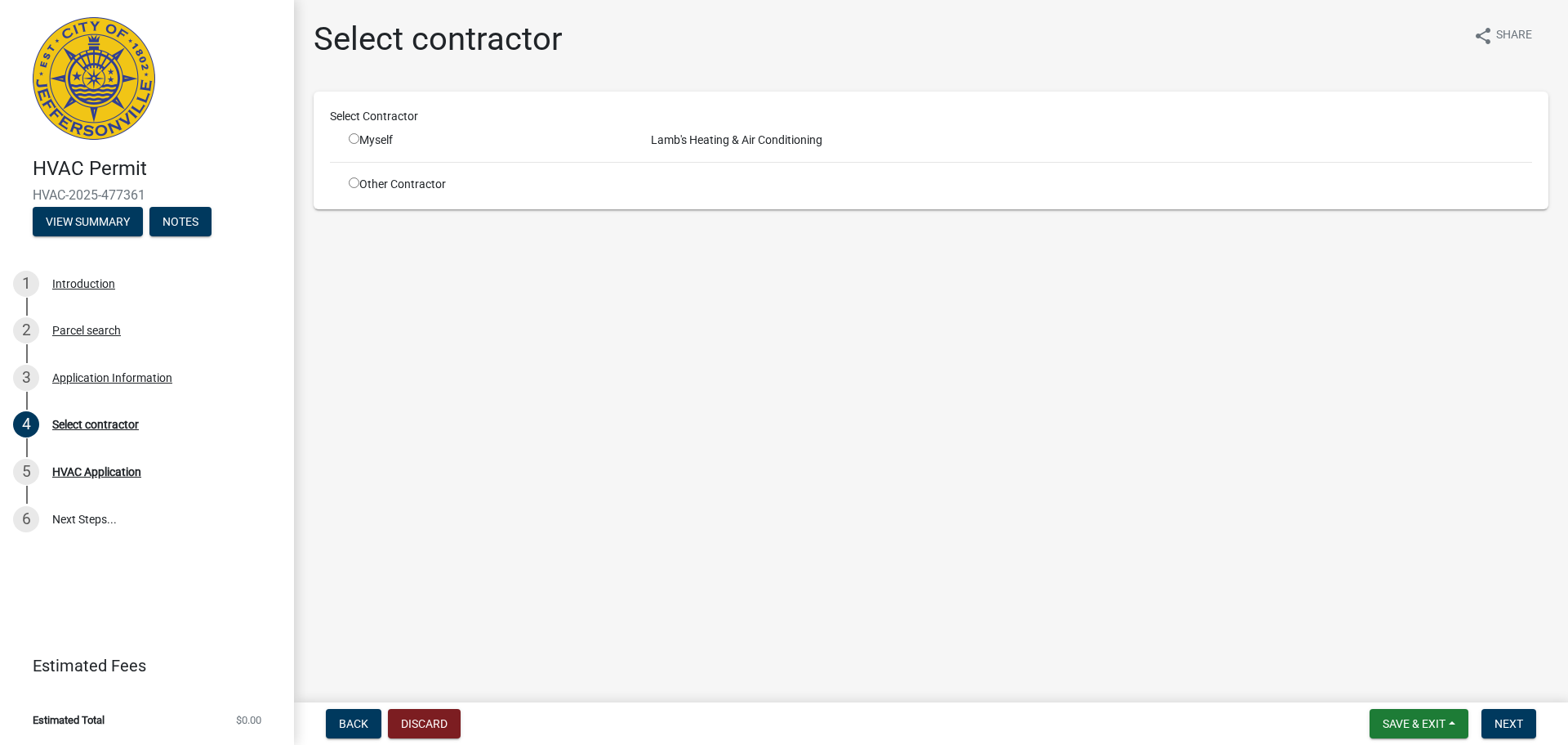
click at [678, 148] on div "Lamb's Heating & Air Conditioning" at bounding box center [1092, 140] width 906 height 17
click at [662, 137] on div "Lamb's Heating & Air Conditioning" at bounding box center [1092, 140] width 906 height 17
click at [1499, 716] on span "Next" at bounding box center [1509, 722] width 29 height 13
click at [353, 181] on input "radio" at bounding box center [354, 182] width 11 height 11
radio input "true"
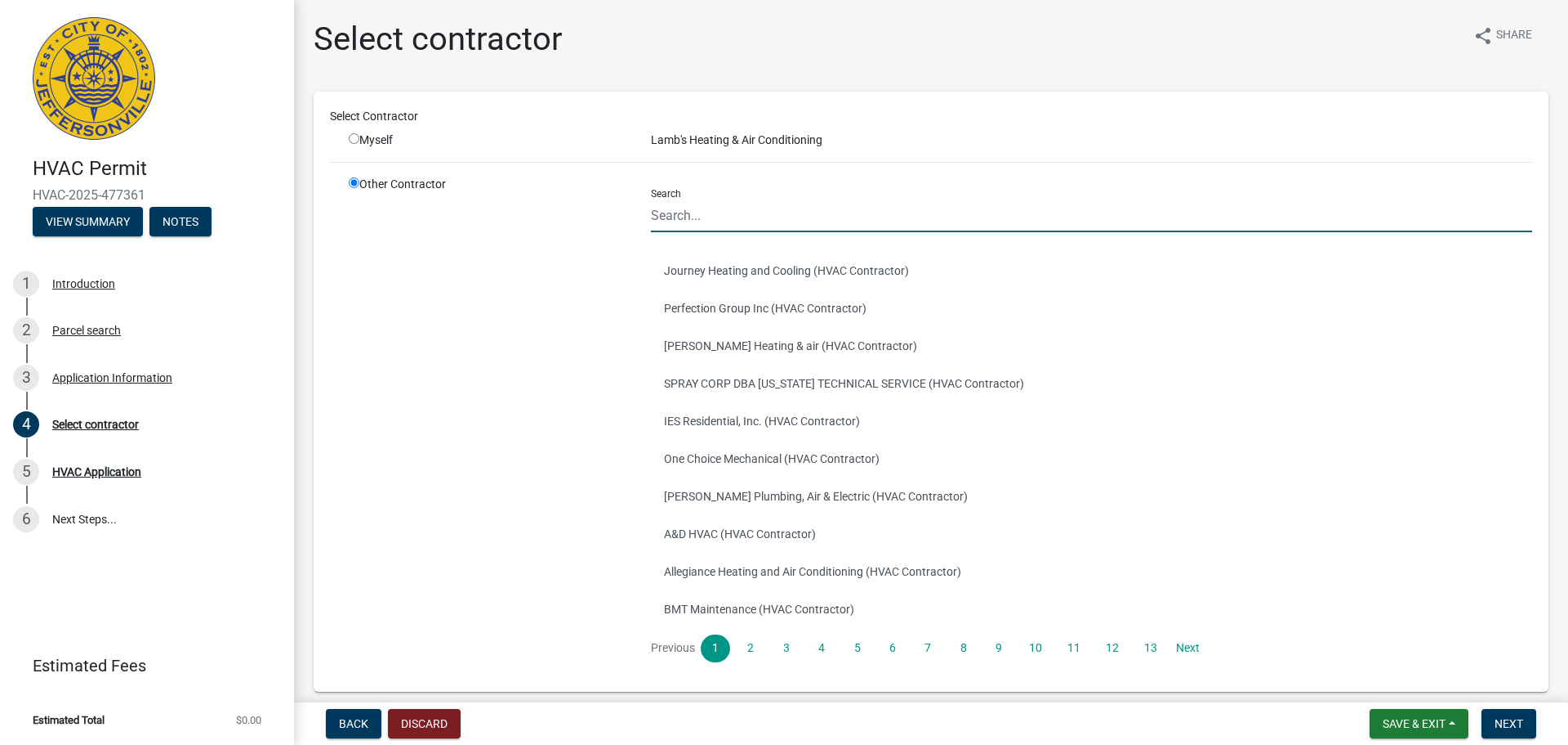
click at [721, 214] on input "Search" at bounding box center [1091, 216] width 882 height 34
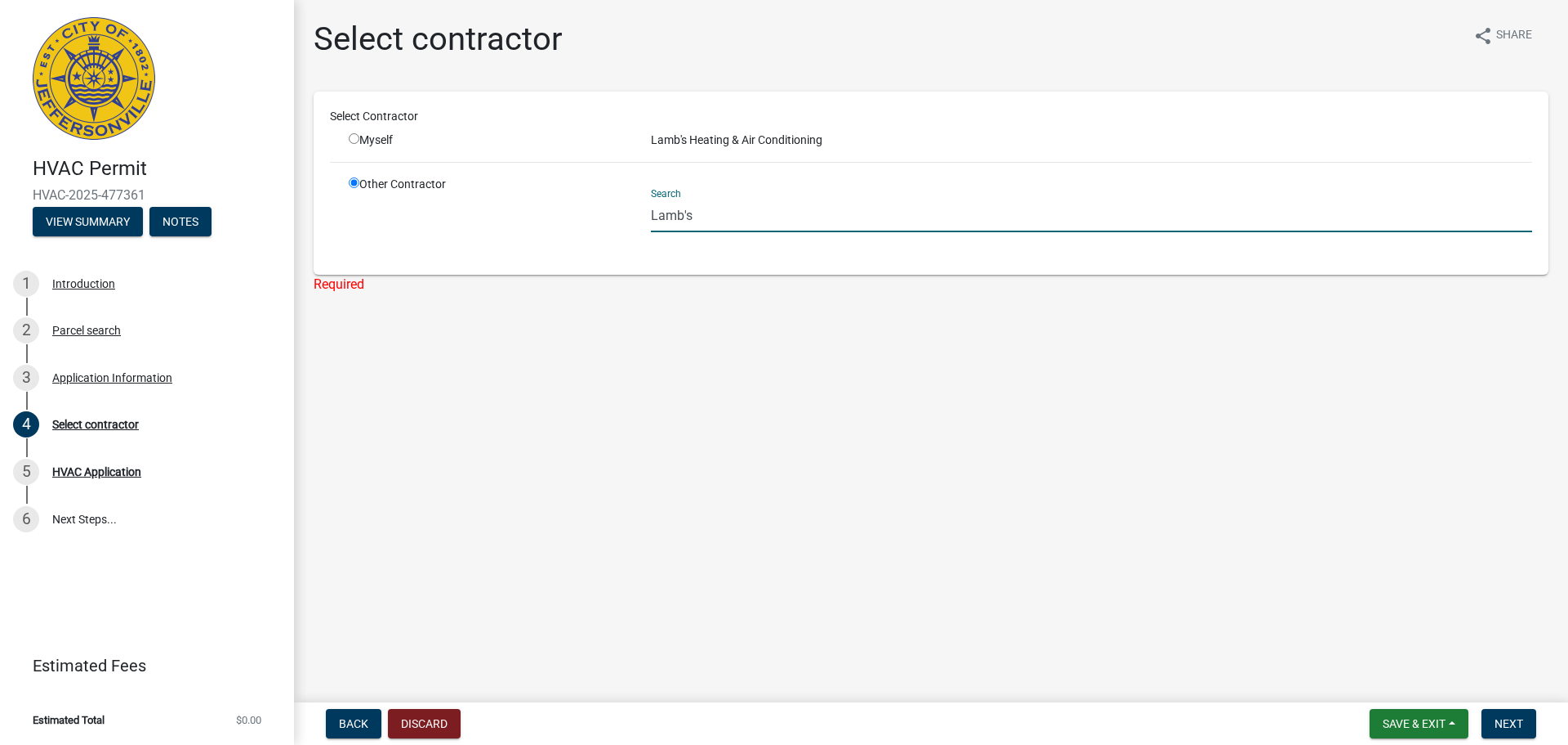
click at [721, 214] on input "Lamb's" at bounding box center [1091, 216] width 882 height 34
type input "Lamb's"
click at [1516, 724] on span "Next" at bounding box center [1509, 722] width 29 height 13
click at [1520, 720] on span "Next" at bounding box center [1509, 722] width 29 height 13
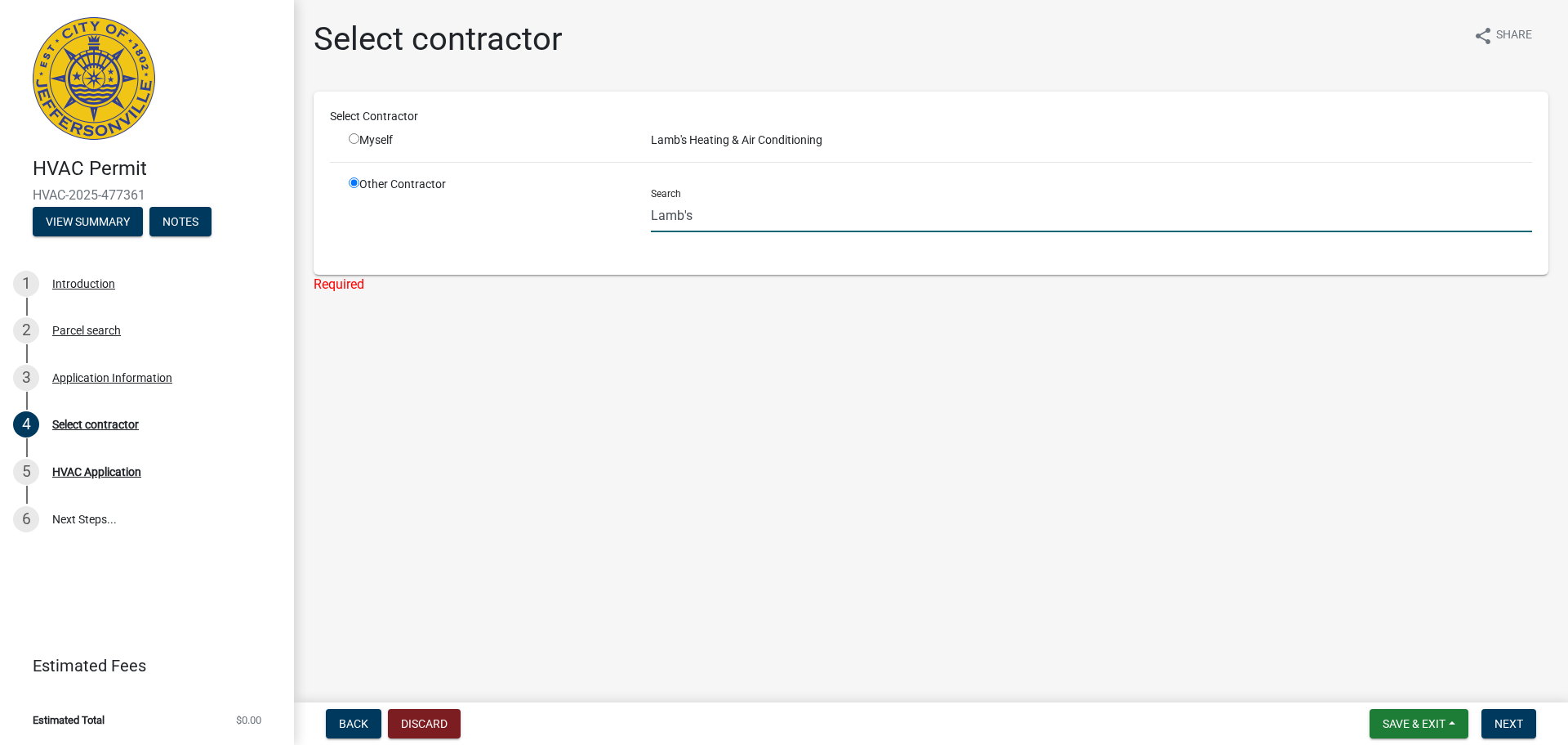
click at [754, 228] on input "Lamb's" at bounding box center [1091, 216] width 882 height 34
click at [352, 136] on input "radio" at bounding box center [354, 138] width 11 height 11
radio input "true"
radio input "false"
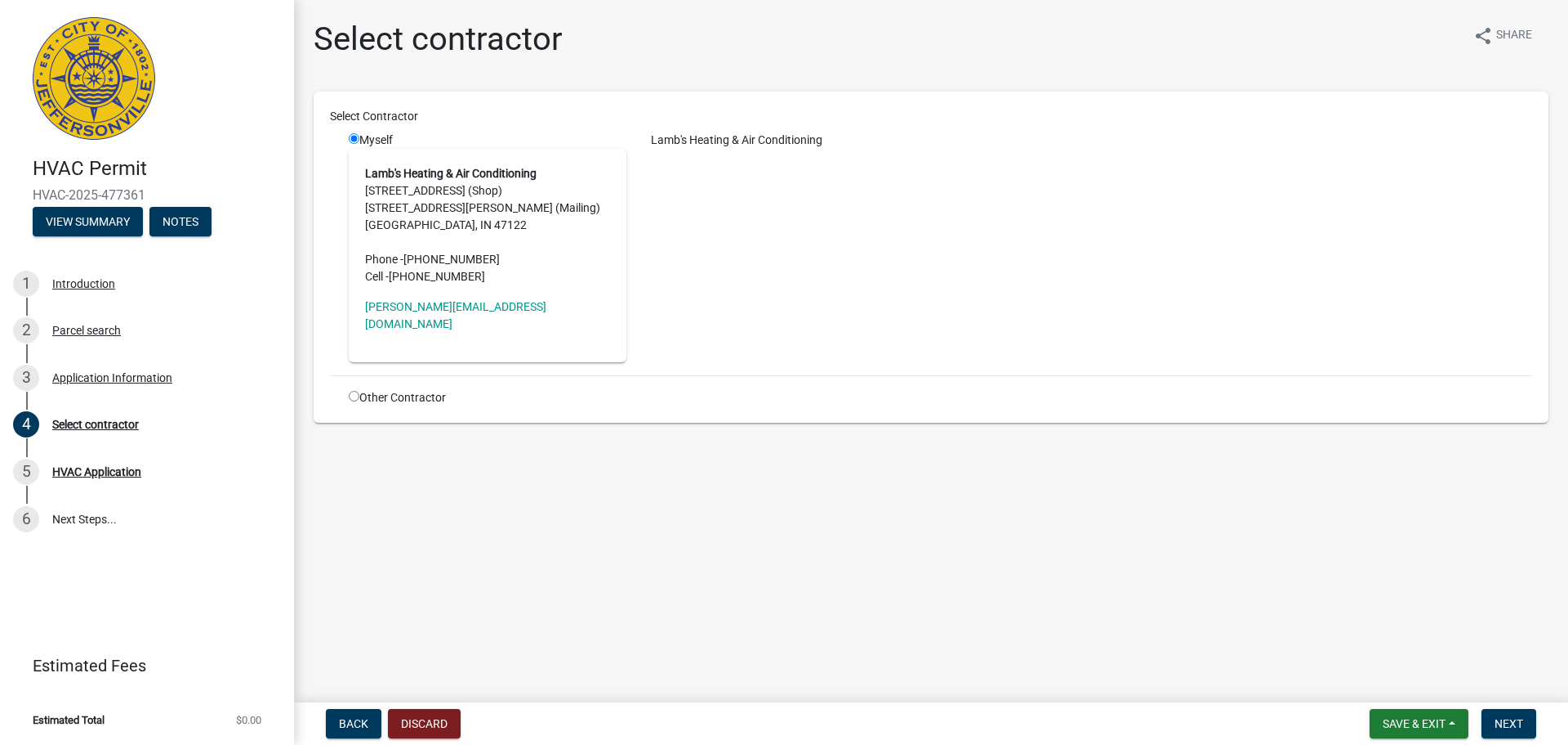
click at [1527, 704] on nav "Back Discard Save & Exit Save Save & Exit Next" at bounding box center [932, 722] width 1274 height 42
click at [1522, 714] on button "Next" at bounding box center [1510, 723] width 55 height 30
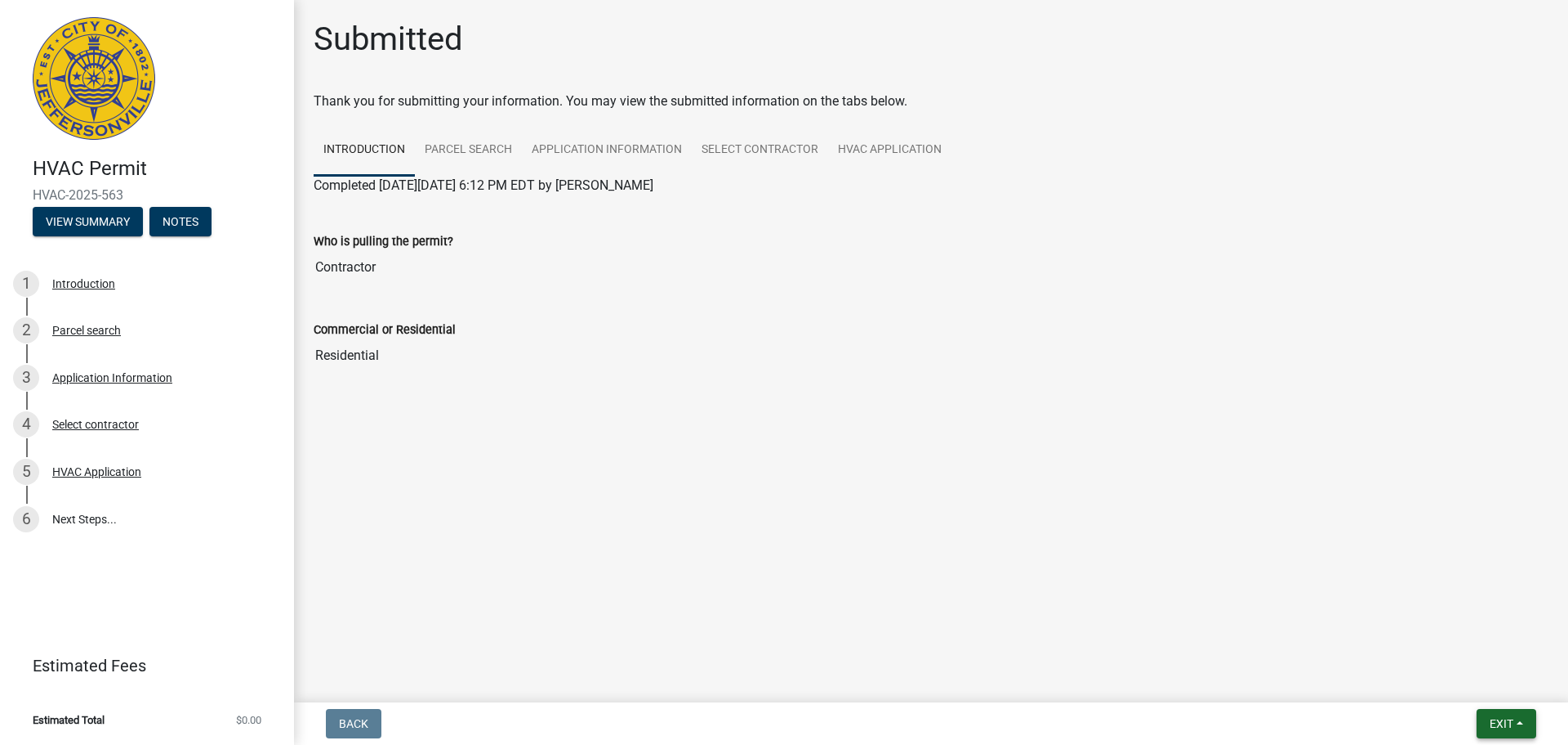
click at [1499, 726] on span "Exit" at bounding box center [1502, 722] width 24 height 13
click at [1477, 684] on button "Save & Exit" at bounding box center [1470, 681] width 131 height 39
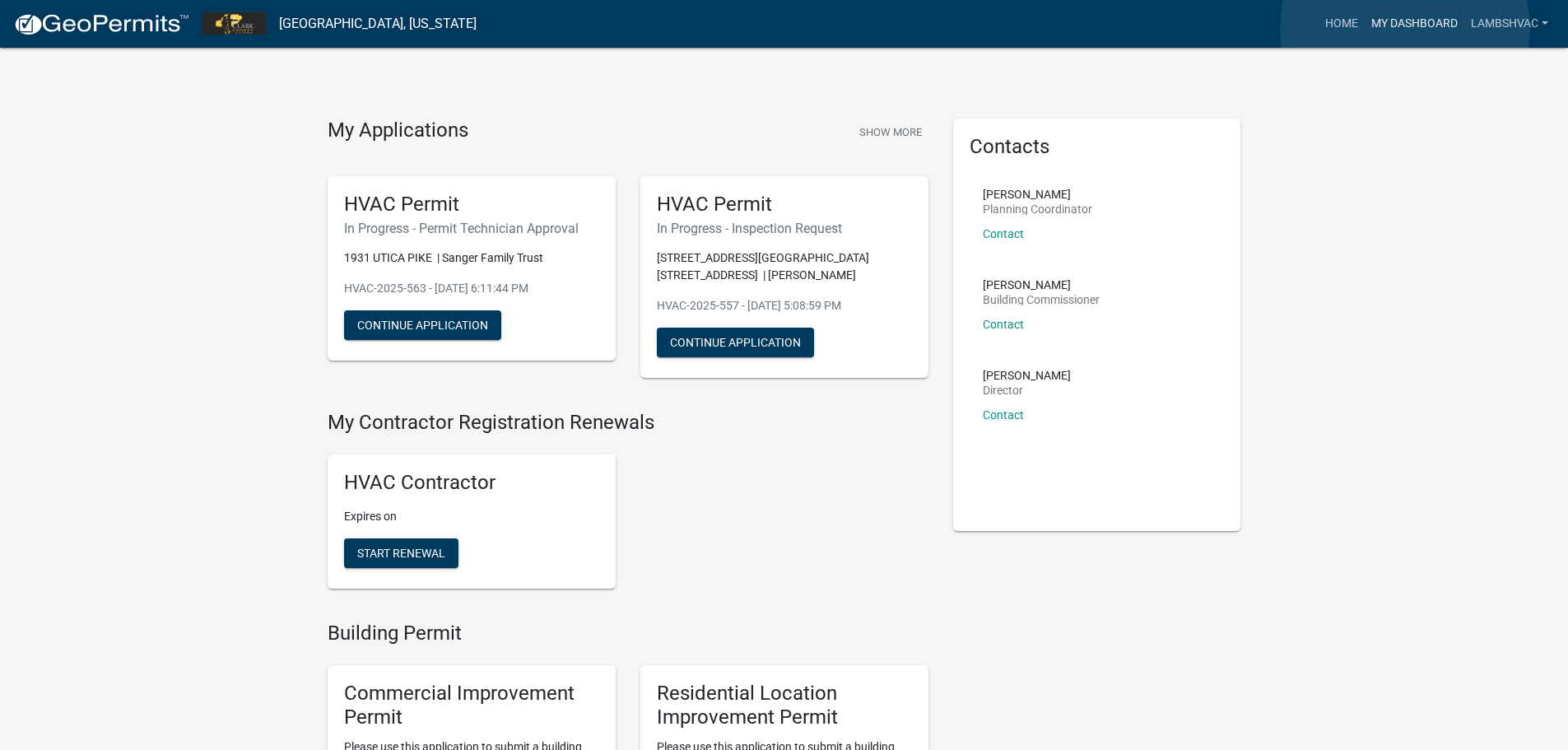
click at [1405, 28] on link "My Dashboard" at bounding box center [1414, 24] width 99 height 32
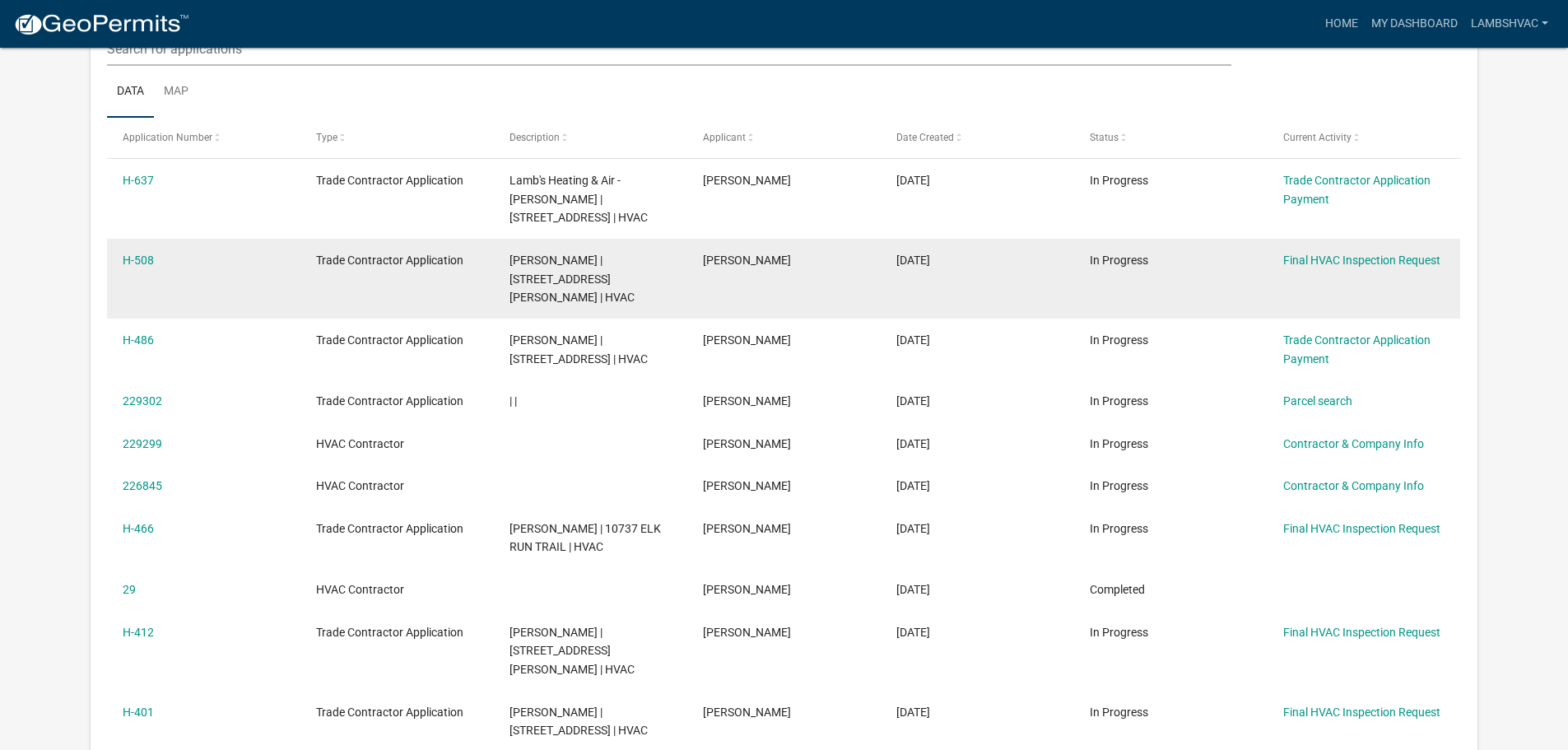
scroll to position [412, 0]
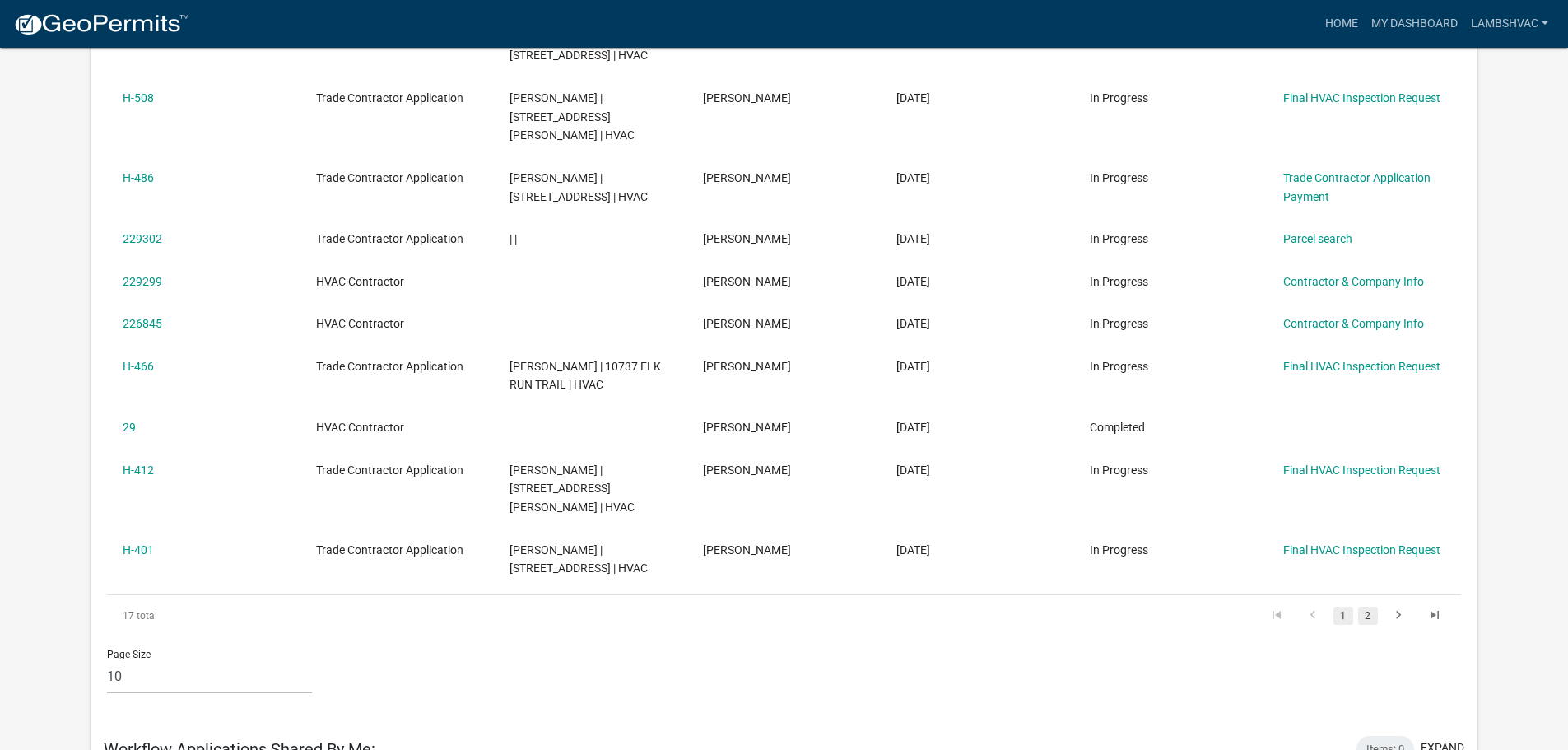
click at [1368, 606] on link "2" at bounding box center [1368, 615] width 20 height 18
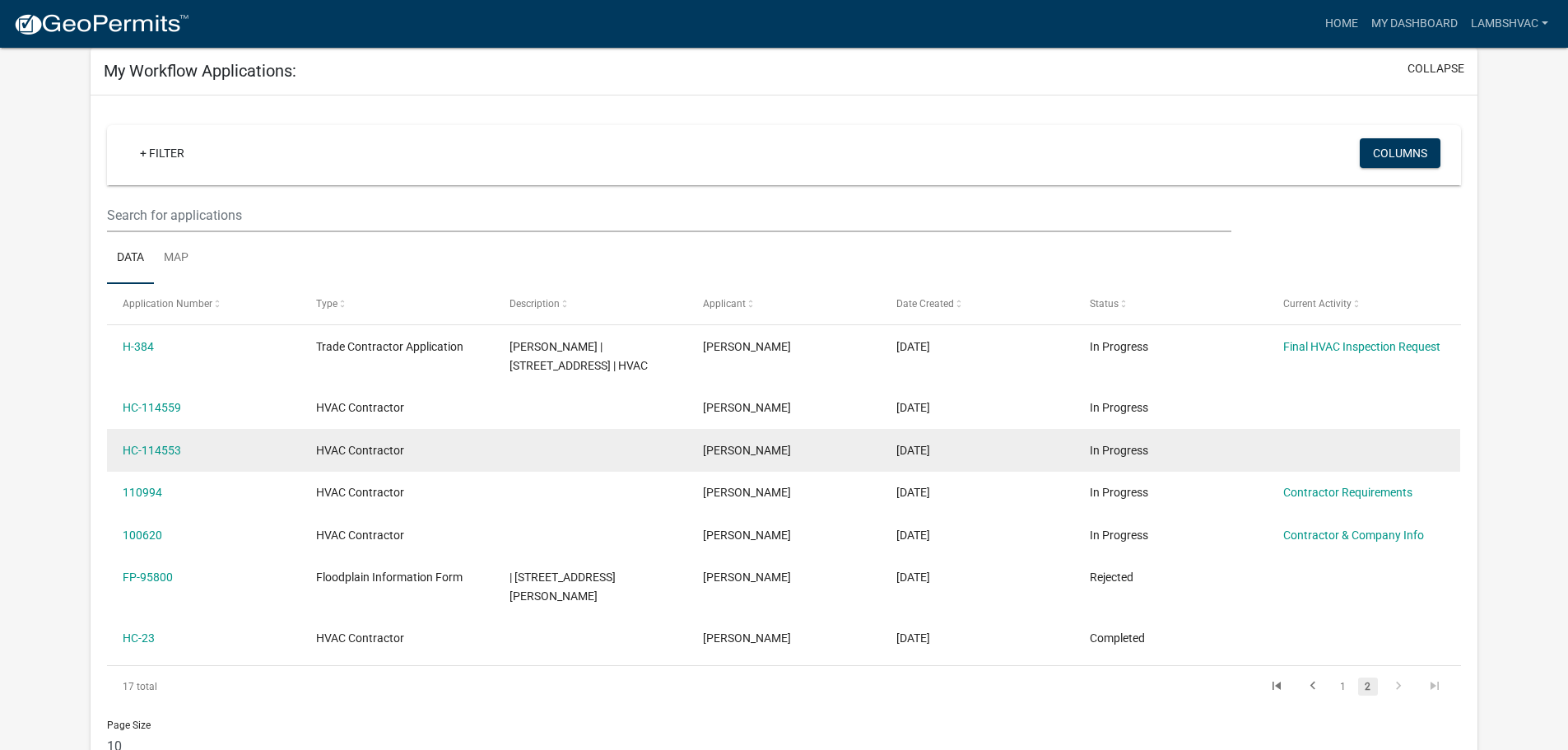
scroll to position [82, 0]
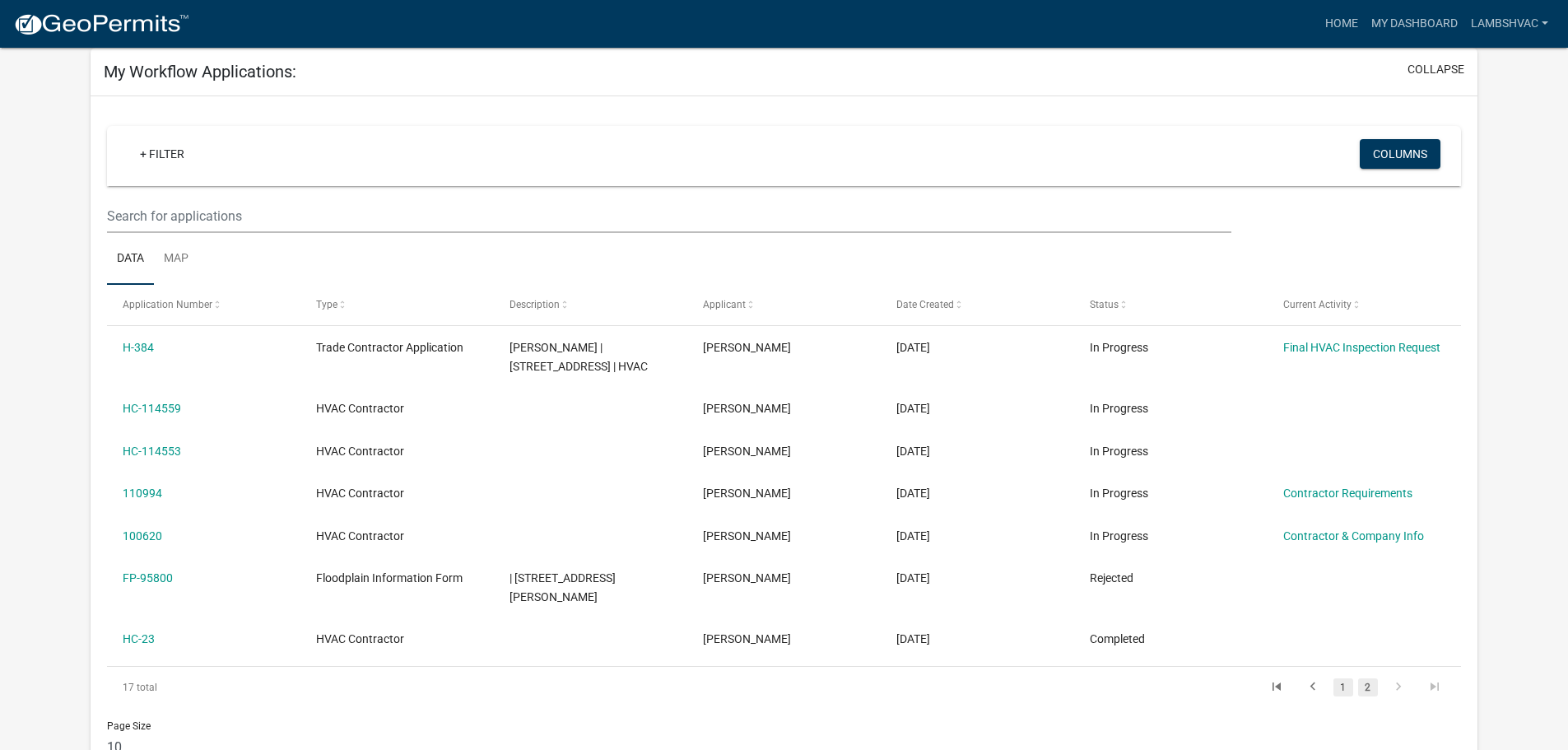
click at [1344, 678] on link "1" at bounding box center [1344, 687] width 20 height 18
